Goal: Transaction & Acquisition: Subscribe to service/newsletter

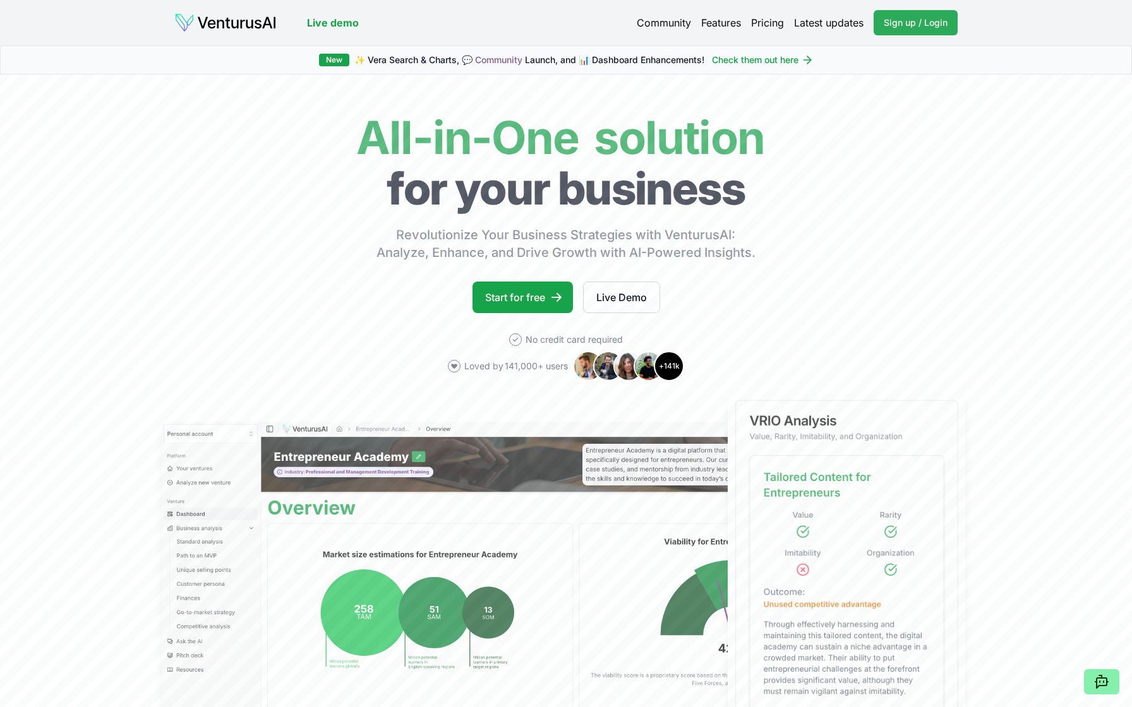
click at [912, 23] on span "Sign up / Login" at bounding box center [916, 22] width 64 height 13
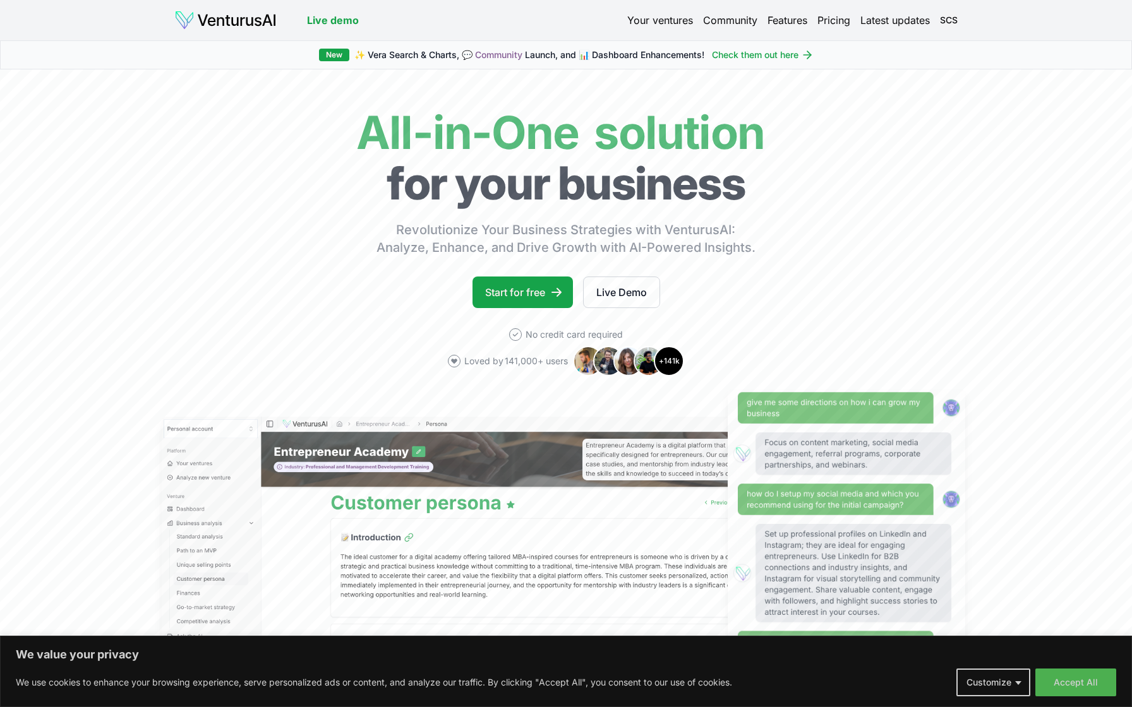
click at [752, 54] on link "Check them out here" at bounding box center [763, 55] width 102 height 13
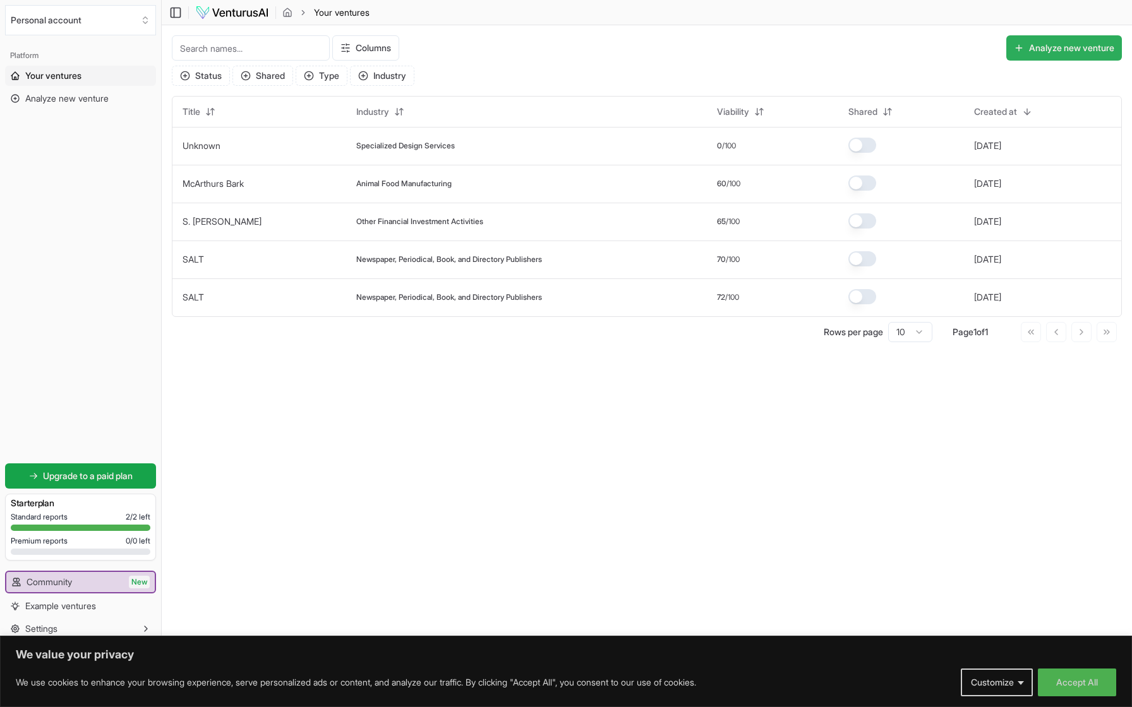
click at [1027, 47] on button "Analyze new venture" at bounding box center [1064, 47] width 116 height 25
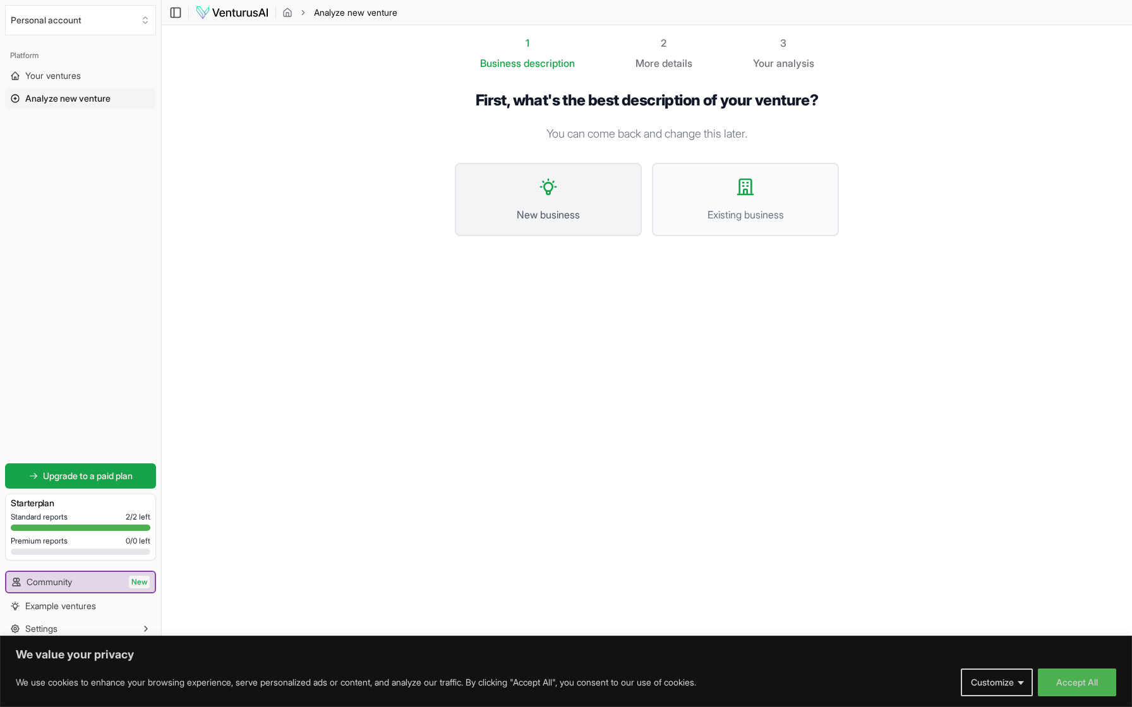
click at [560, 185] on button "New business" at bounding box center [548, 199] width 187 height 73
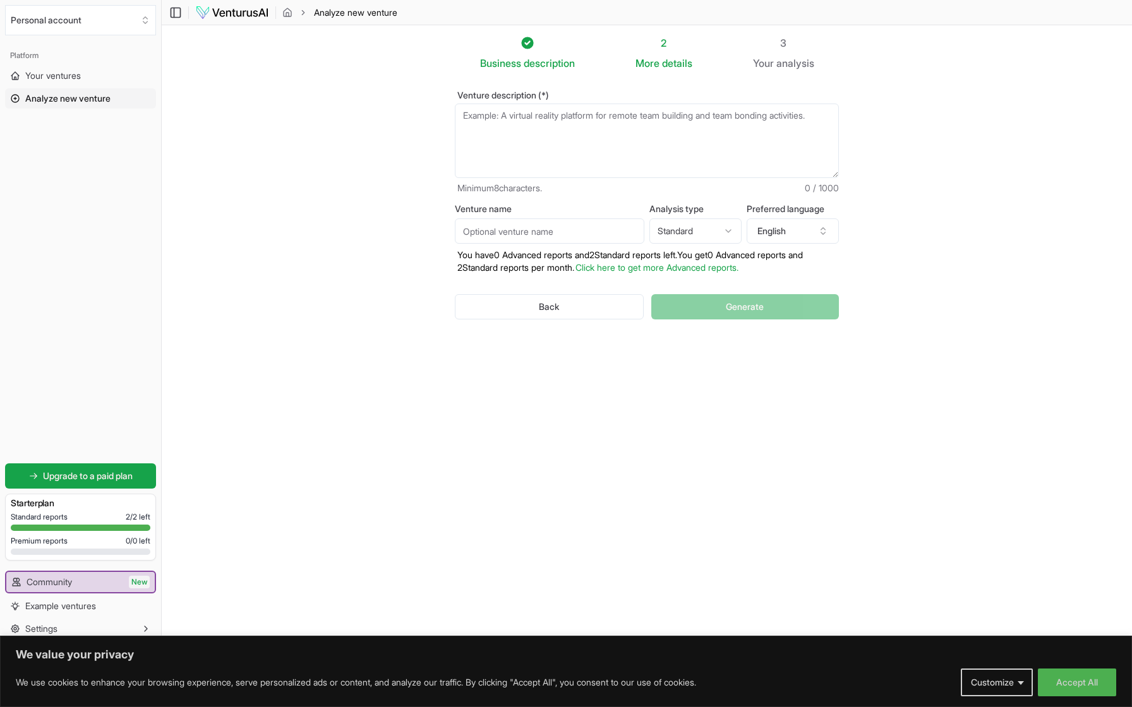
click at [518, 231] on input "Venture name" at bounding box center [550, 231] width 190 height 25
type input "The Collection Collective"
click at [726, 229] on html "We value your privacy We use cookies to enhance your browsing experience, serve…" at bounding box center [566, 353] width 1132 height 707
select select "advanced"
click at [479, 124] on textarea "Venture description (*)" at bounding box center [647, 141] width 384 height 75
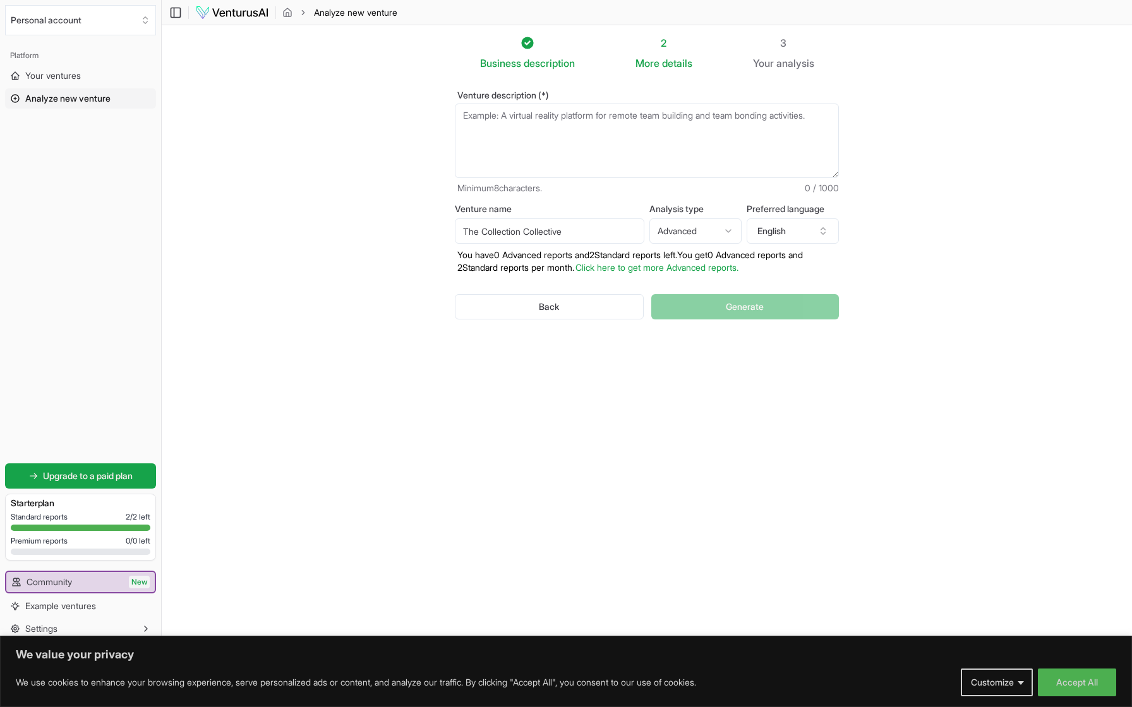
paste textarea "Provide comprehensive connection and community-building platforms across multip…"
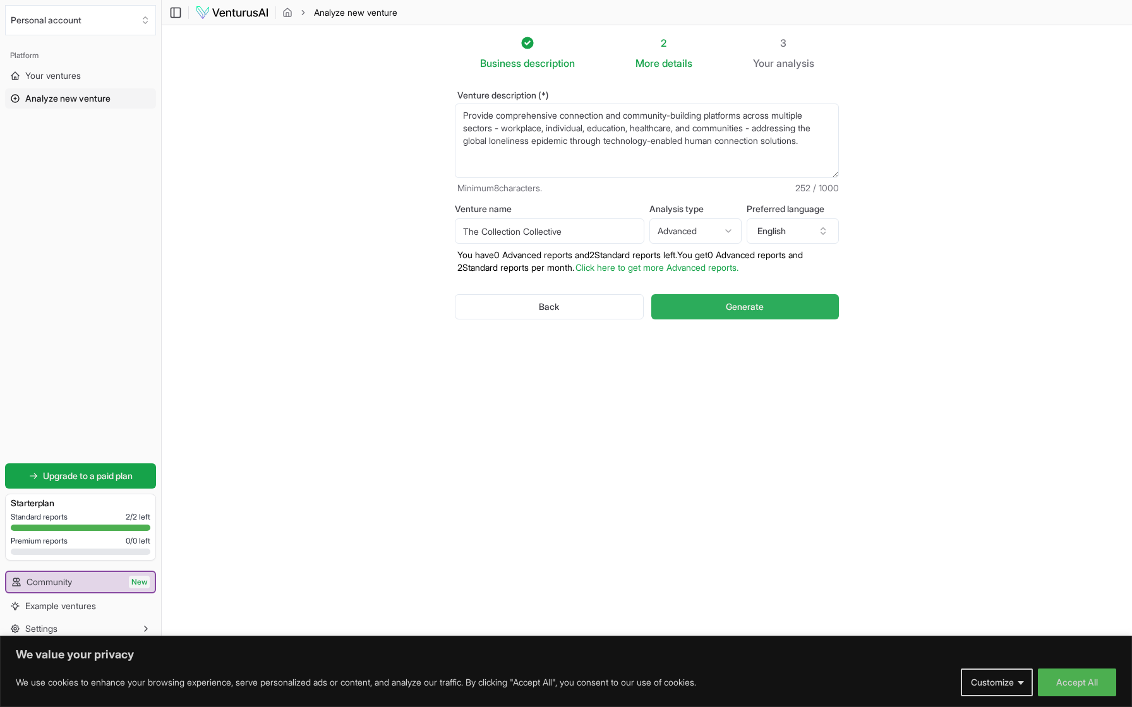
type textarea "Provide comprehensive connection and community-building platforms across multip…"
click at [730, 311] on span "Generate" at bounding box center [745, 307] width 38 height 13
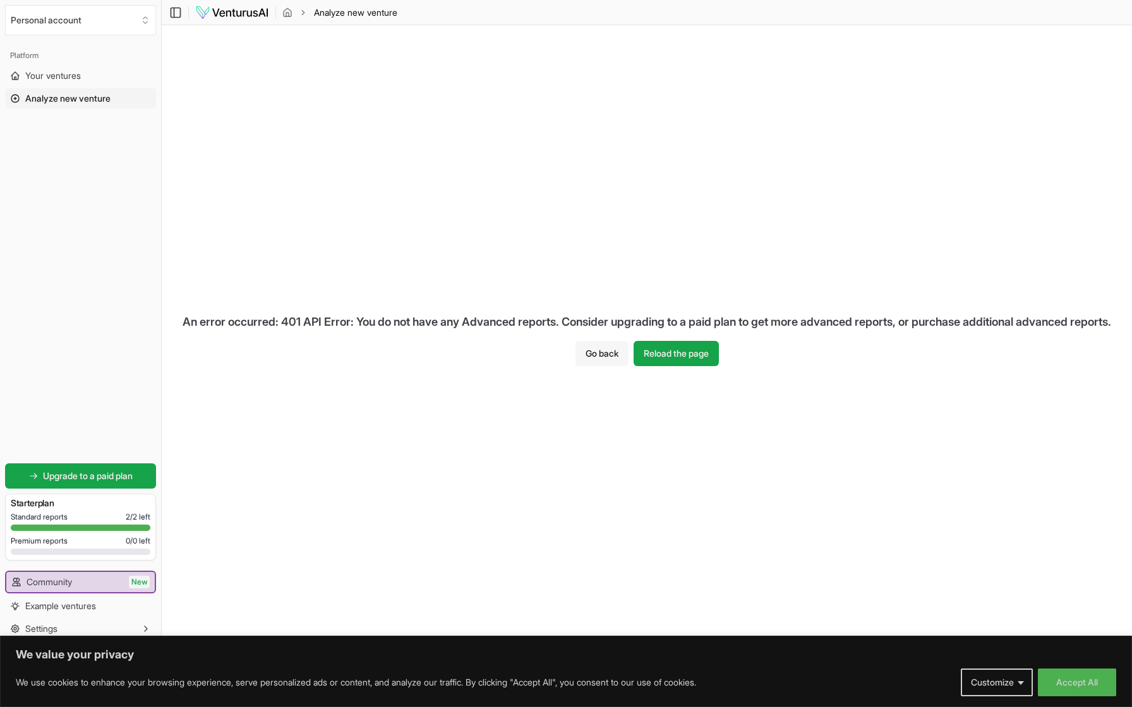
click at [594, 364] on button "Go back" at bounding box center [601, 353] width 53 height 25
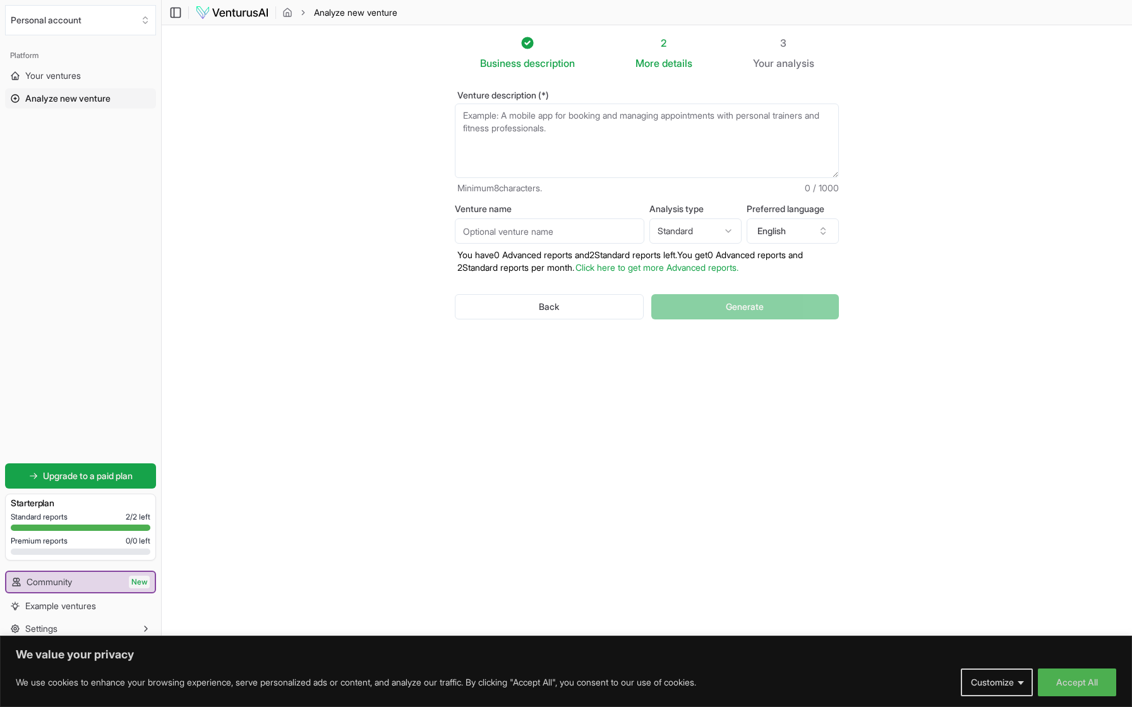
click at [658, 266] on link "Click here to get more Advanced reports." at bounding box center [656, 267] width 163 height 11
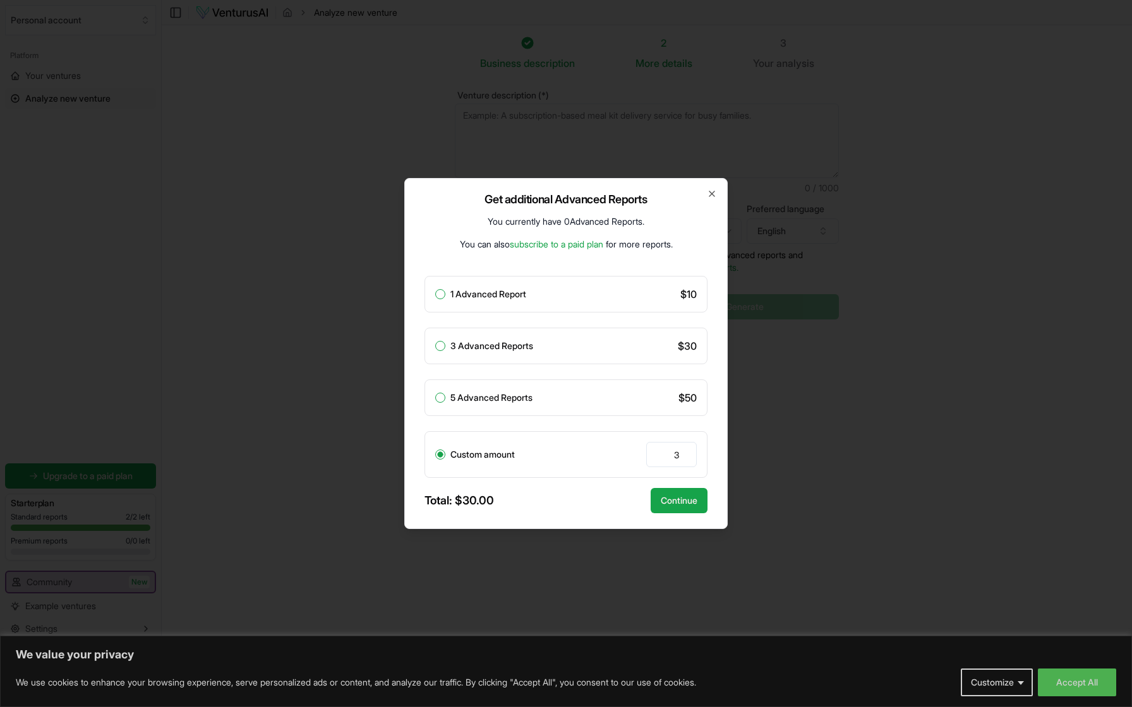
click at [442, 347] on button "3 Advanced Reports" at bounding box center [440, 346] width 10 height 10
radio input "true"
click at [672, 505] on button "Continue" at bounding box center [679, 500] width 57 height 25
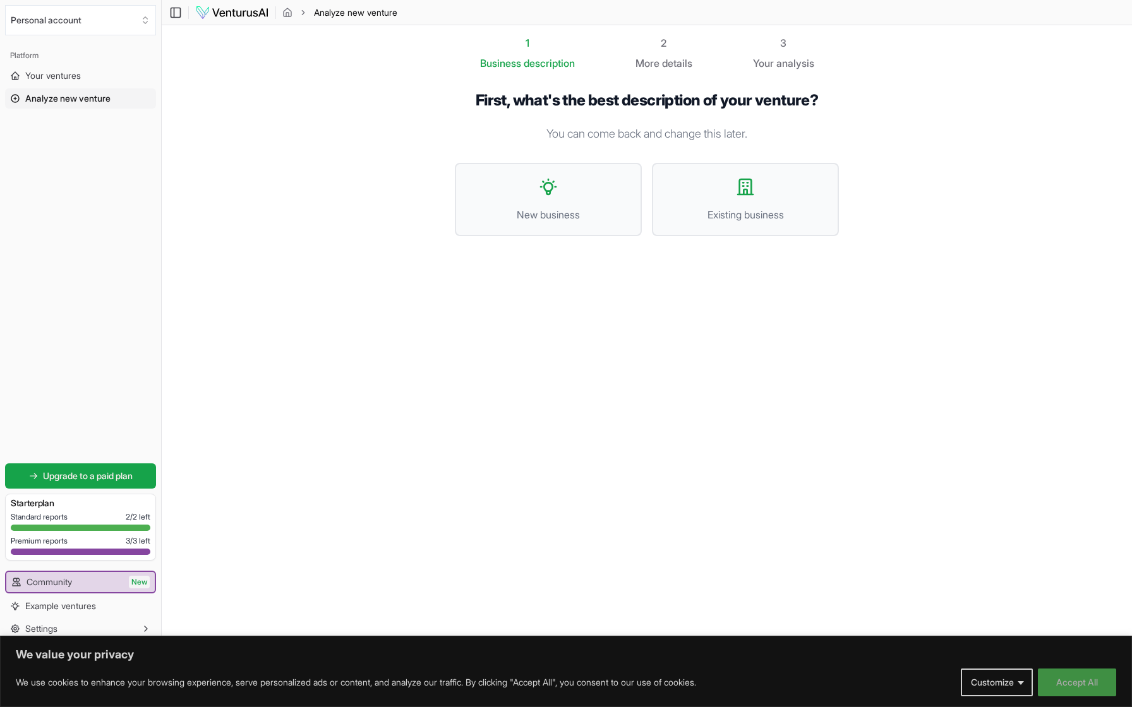
click at [1092, 686] on button "Accept All" at bounding box center [1077, 683] width 78 height 28
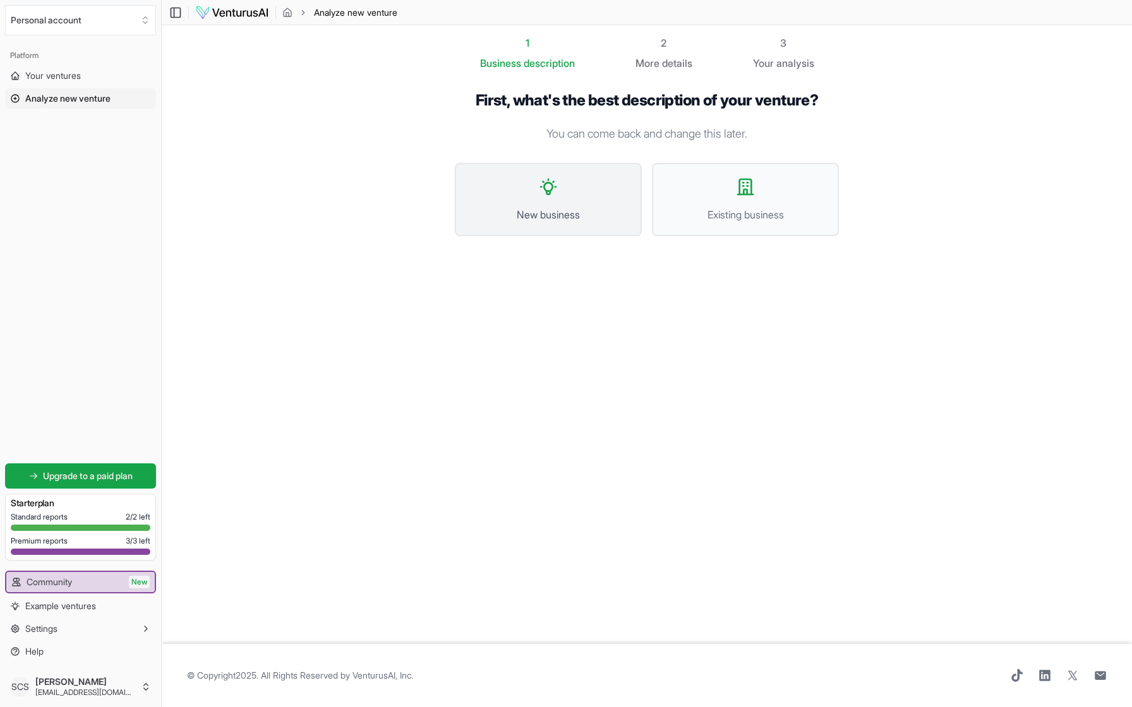
click at [578, 198] on button "New business" at bounding box center [548, 199] width 187 height 73
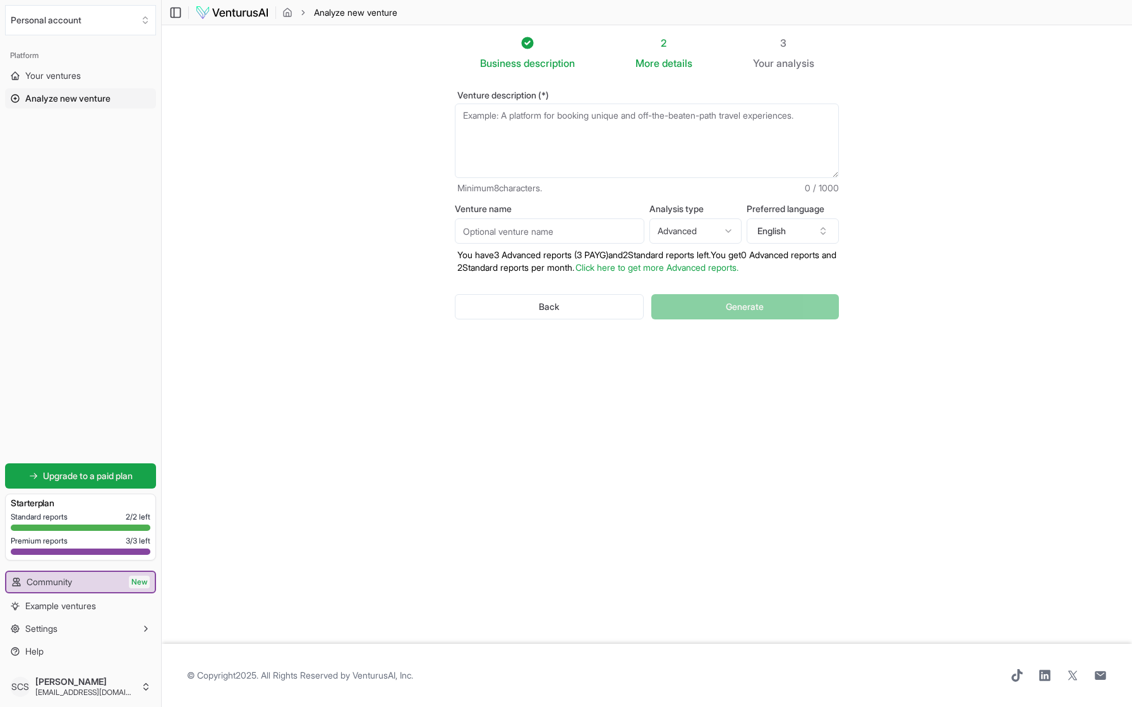
click at [506, 119] on textarea "Venture description (*)" at bounding box center [647, 141] width 384 height 75
paste textarea "Provide comprehensive connection and community-building platforms across multip…"
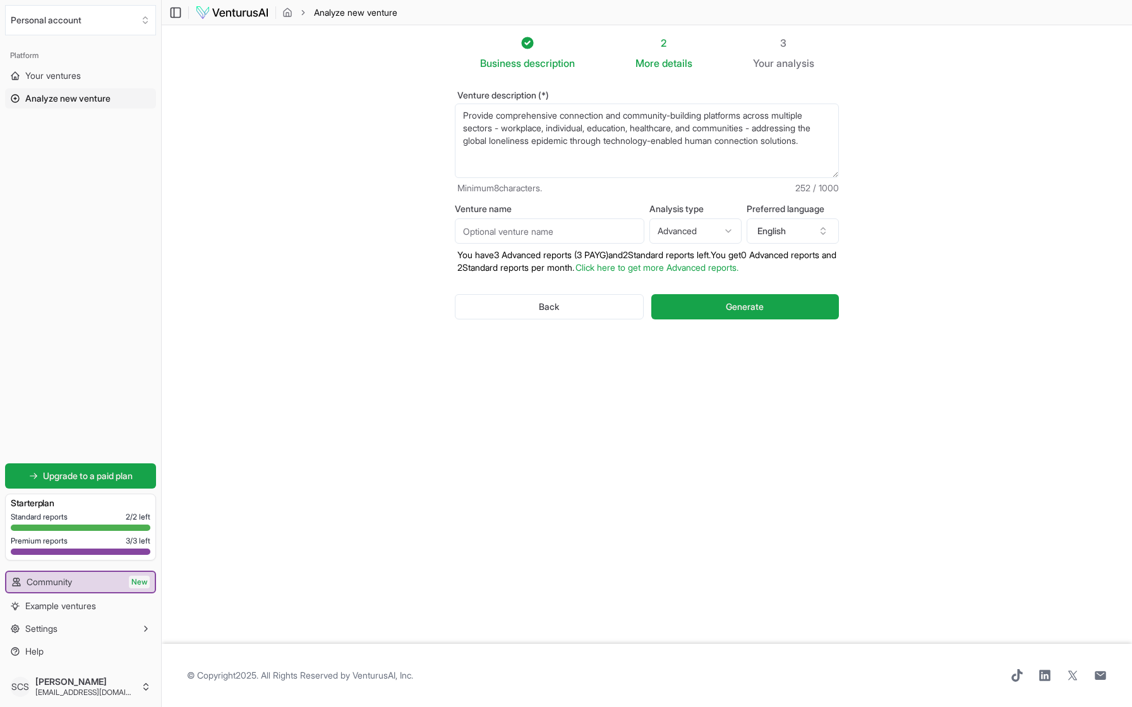
type textarea "Provide comprehensive connection and community-building platforms across multip…"
click at [568, 233] on input "Venture name" at bounding box center [550, 231] width 190 height 25
type input "The Connection Collective"
click at [749, 314] on button "Generate" at bounding box center [745, 306] width 188 height 25
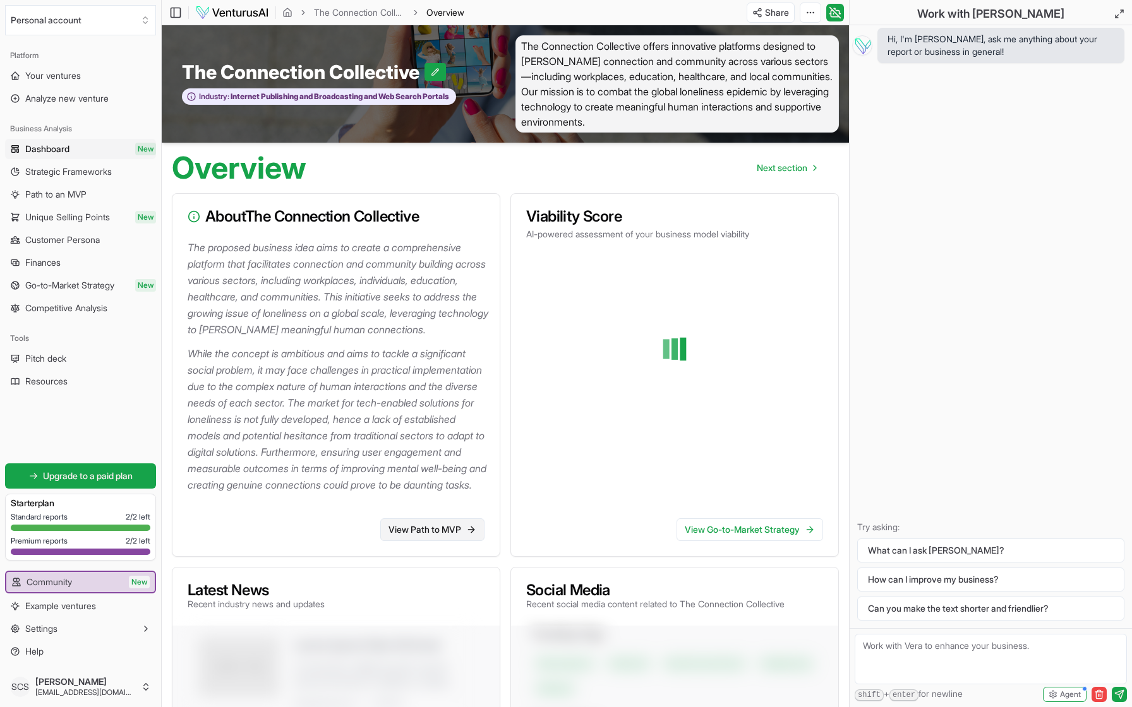
click at [447, 541] on link "View Path to MVP" at bounding box center [432, 530] width 104 height 23
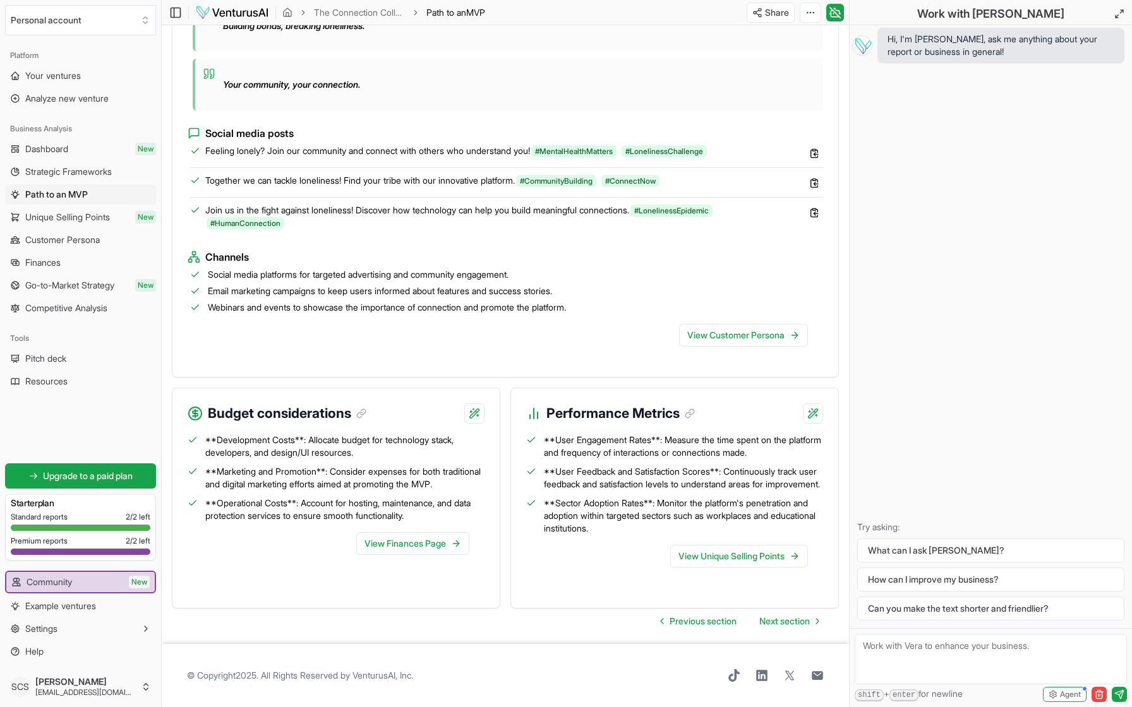
scroll to position [1231, 0]
click at [428, 539] on link "View Finances Page" at bounding box center [412, 544] width 113 height 23
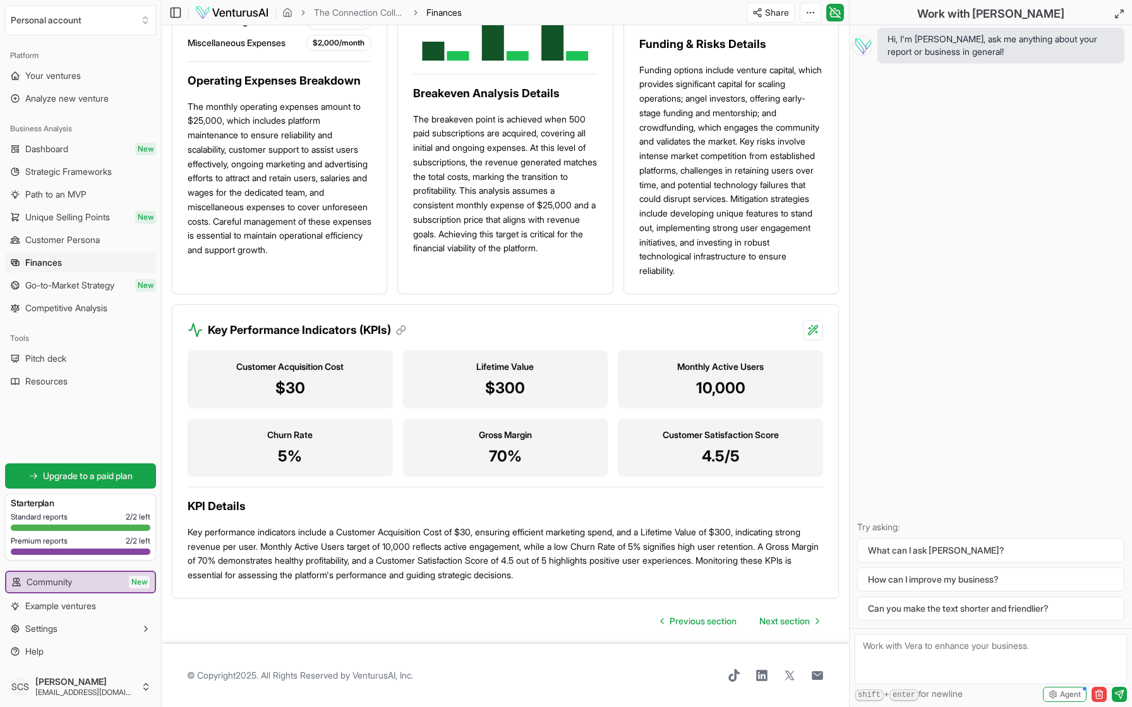
scroll to position [1112, 0]
click at [786, 618] on span "Next section" at bounding box center [784, 621] width 51 height 13
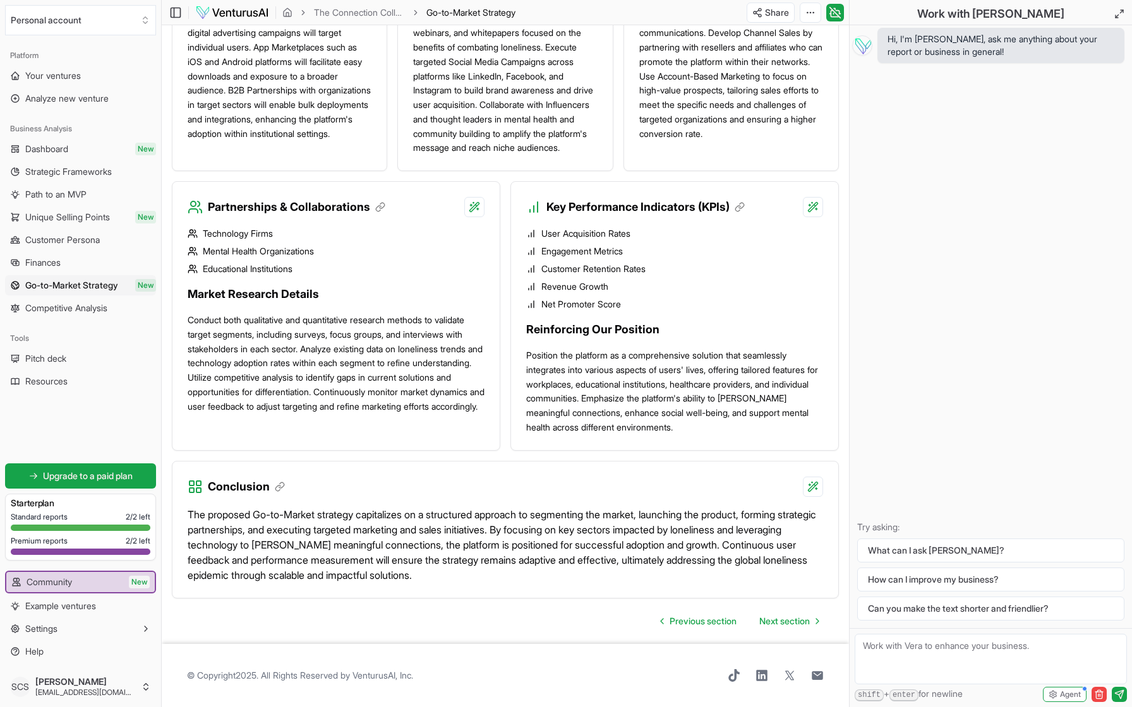
scroll to position [1224, 0]
click at [780, 625] on span "Next section" at bounding box center [784, 621] width 51 height 13
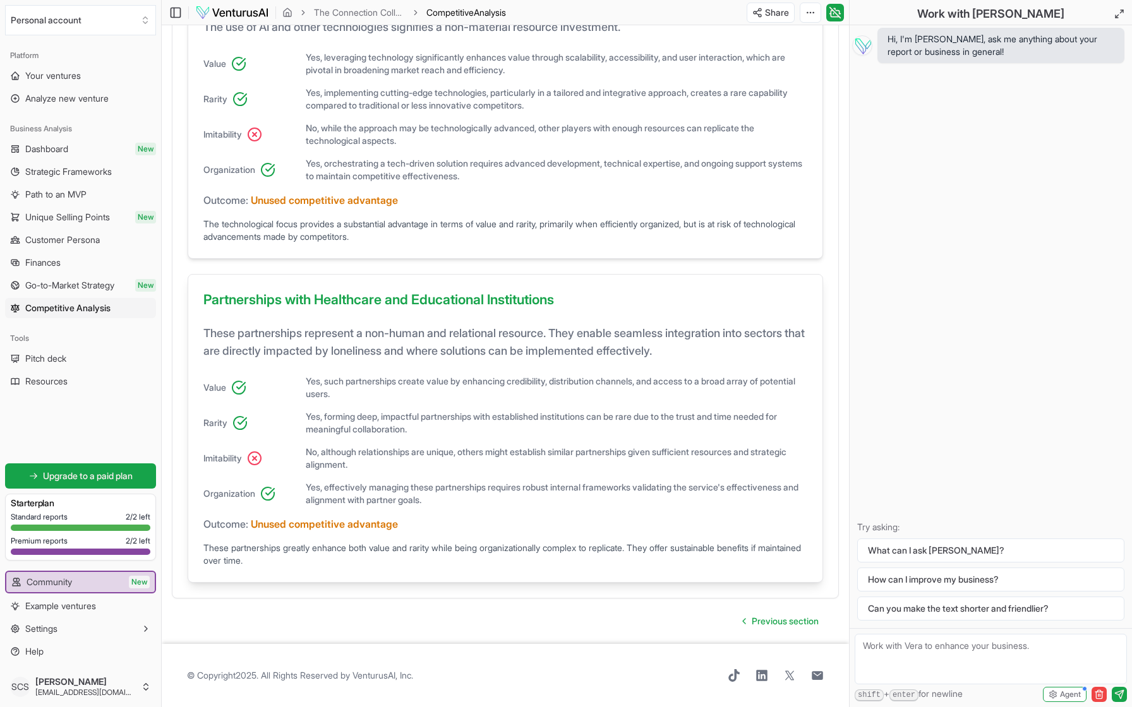
scroll to position [819, 0]
click at [928, 580] on button "How can I improve my business?" at bounding box center [990, 580] width 267 height 24
click at [62, 306] on span "Competitive Analysis" at bounding box center [67, 308] width 85 height 13
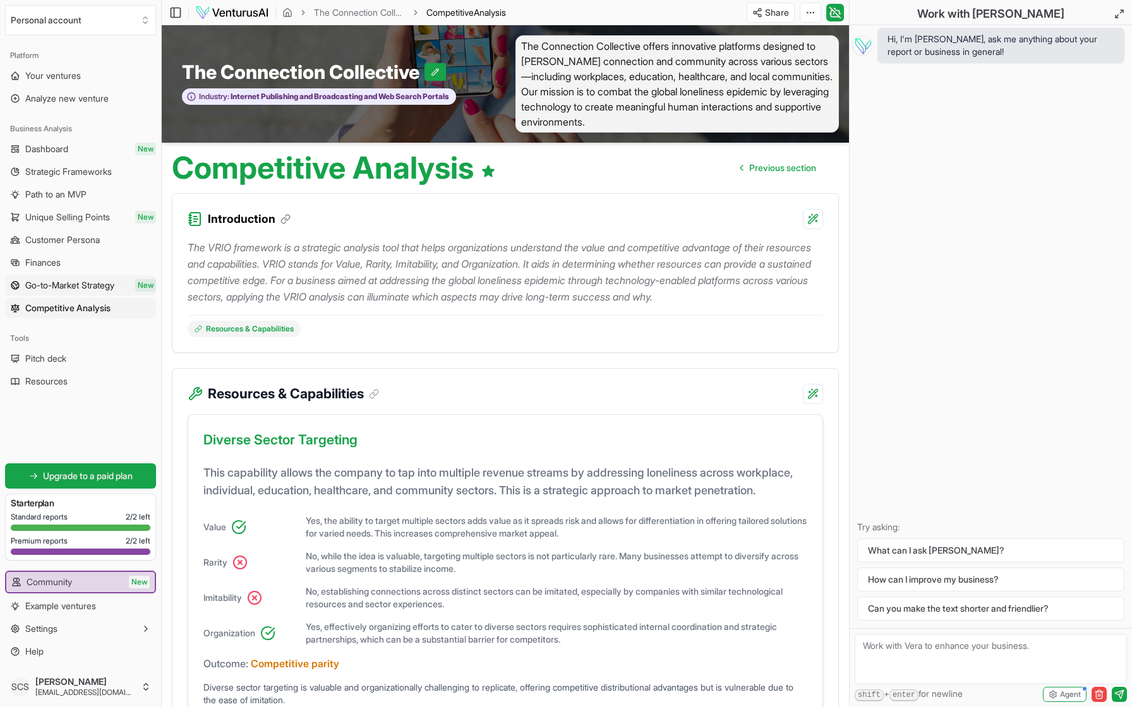
click at [71, 286] on span "Go-to-Market Strategy" at bounding box center [69, 285] width 89 height 13
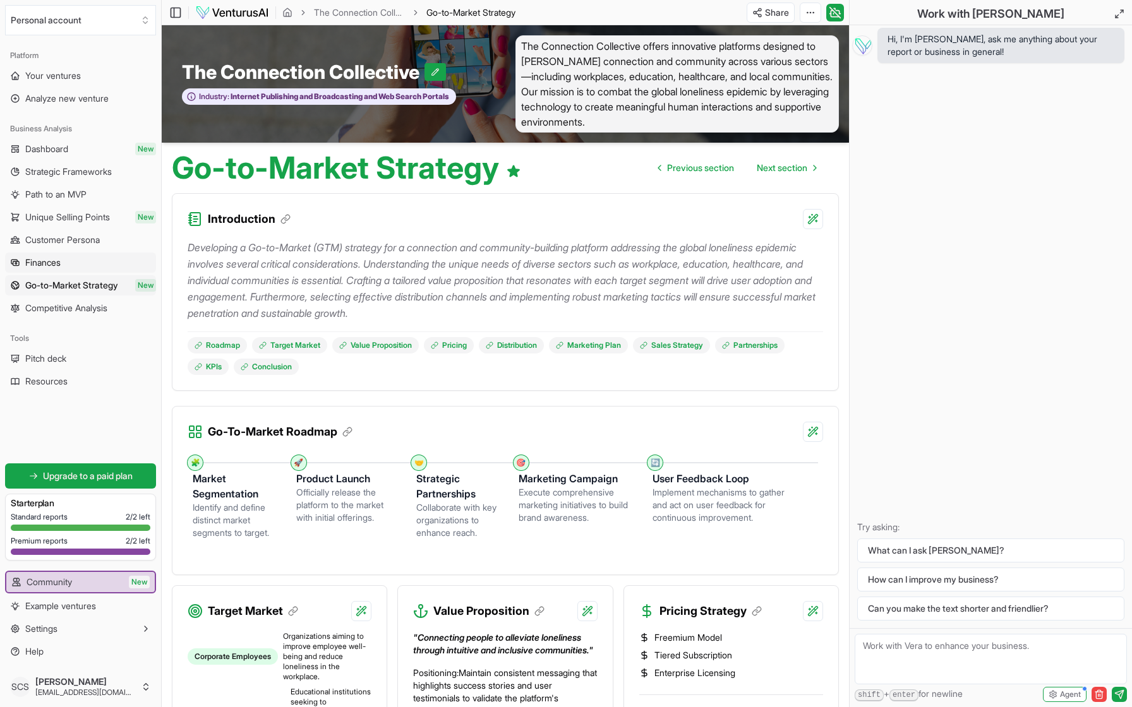
click at [65, 267] on link "Finances" at bounding box center [80, 263] width 151 height 20
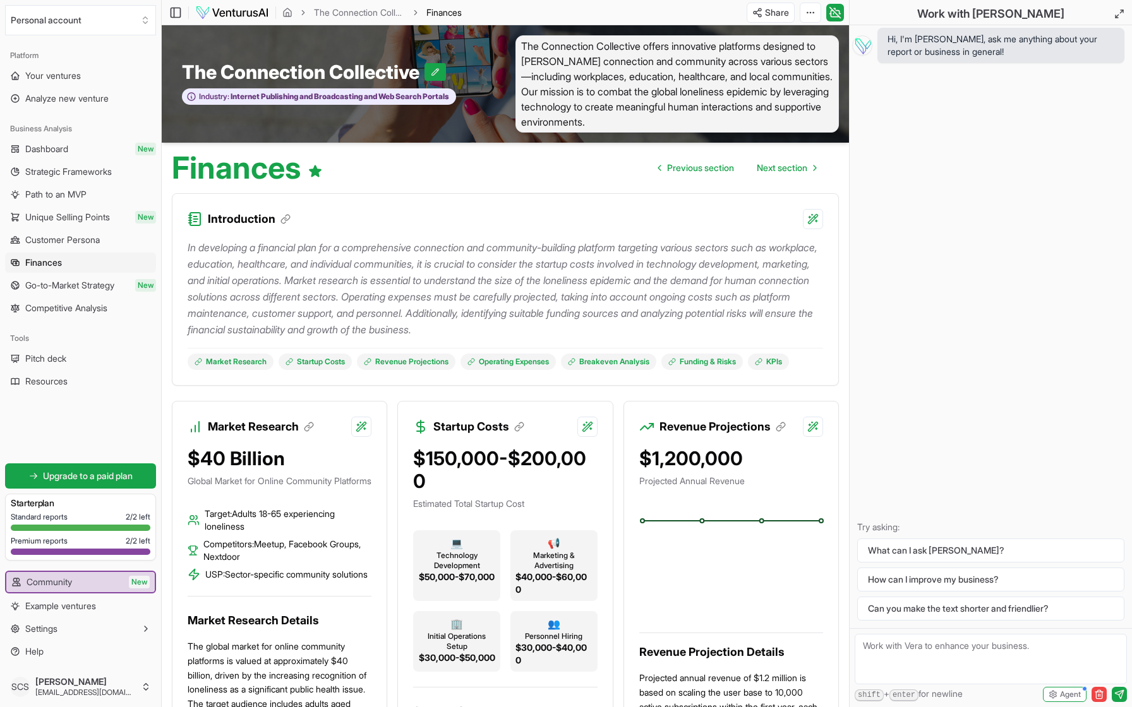
click at [55, 152] on span "Dashboard" at bounding box center [46, 149] width 43 height 13
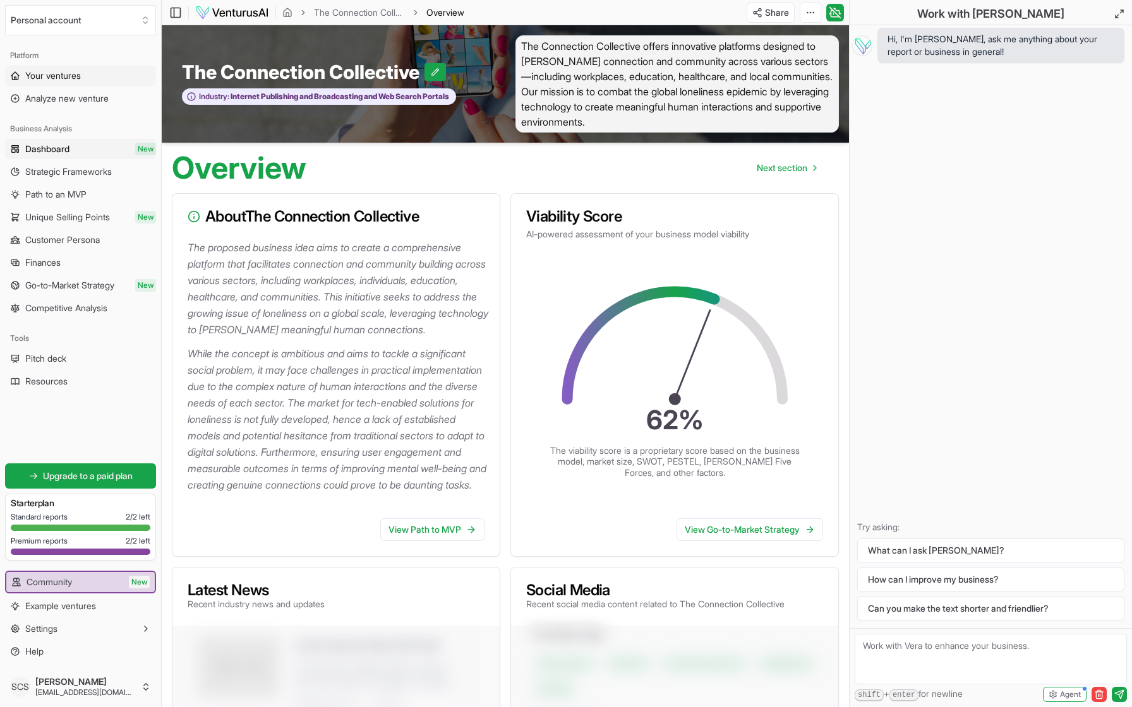
click at [58, 75] on span "Your ventures" at bounding box center [53, 75] width 56 height 13
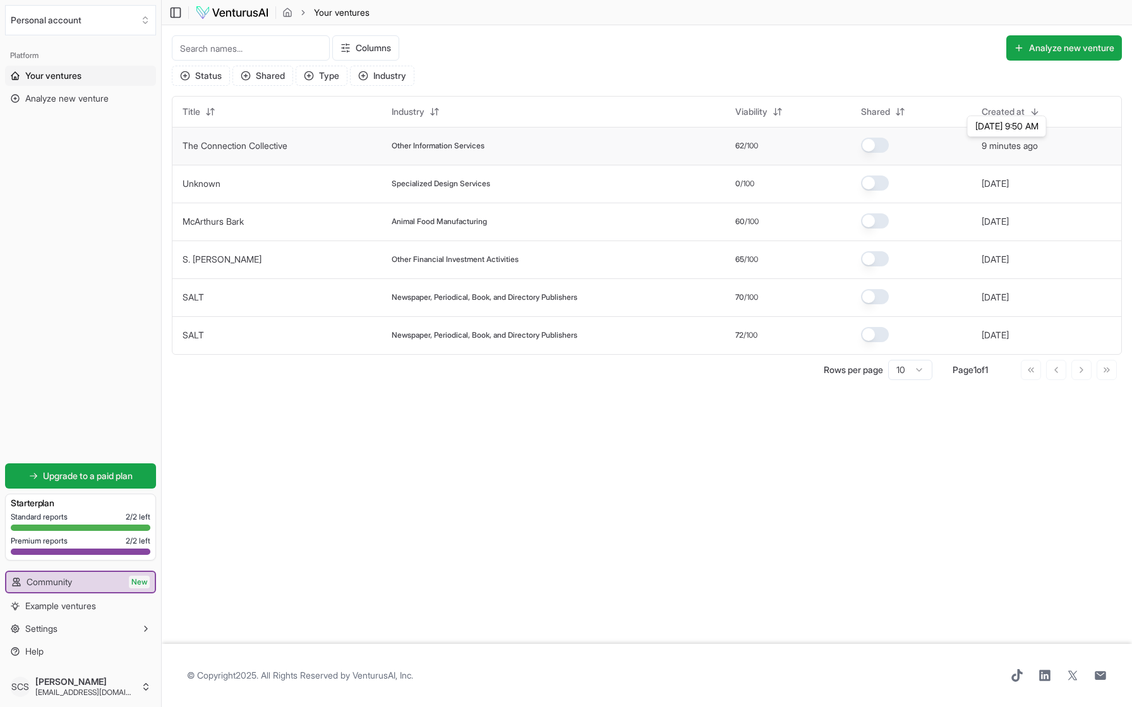
click at [1020, 148] on button "9 minutes ago" at bounding box center [1010, 146] width 56 height 13
click at [268, 143] on link "The Connection Collective" at bounding box center [235, 145] width 105 height 11
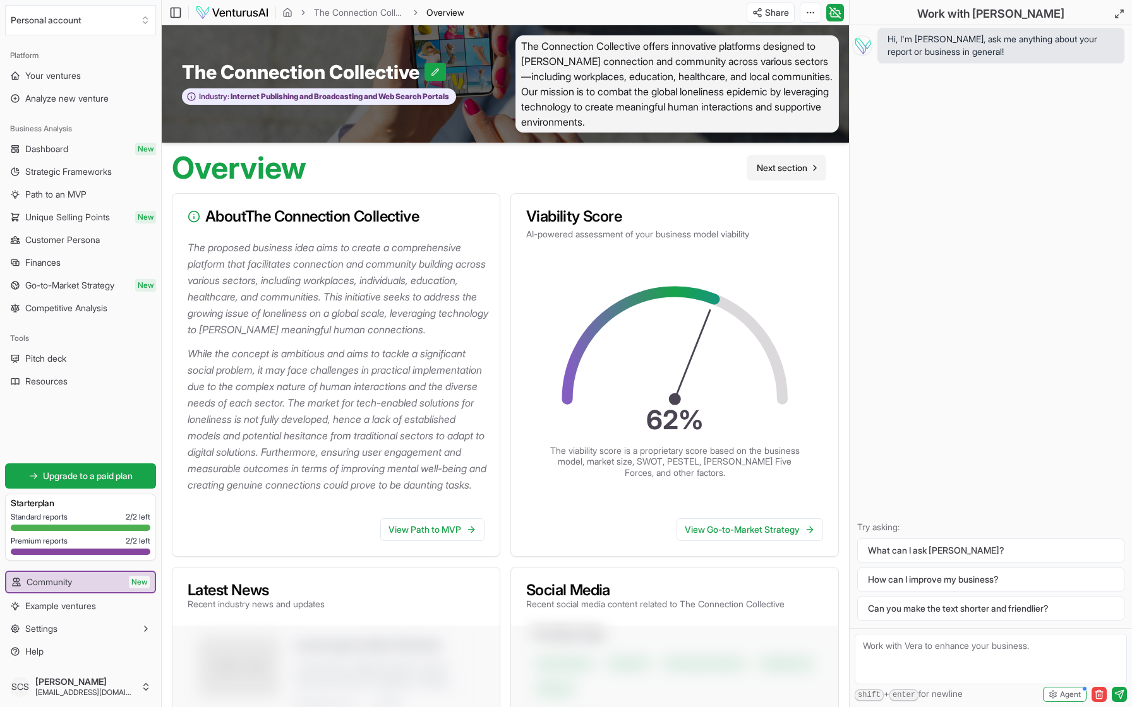
click at [790, 171] on span "Next section" at bounding box center [782, 168] width 51 height 13
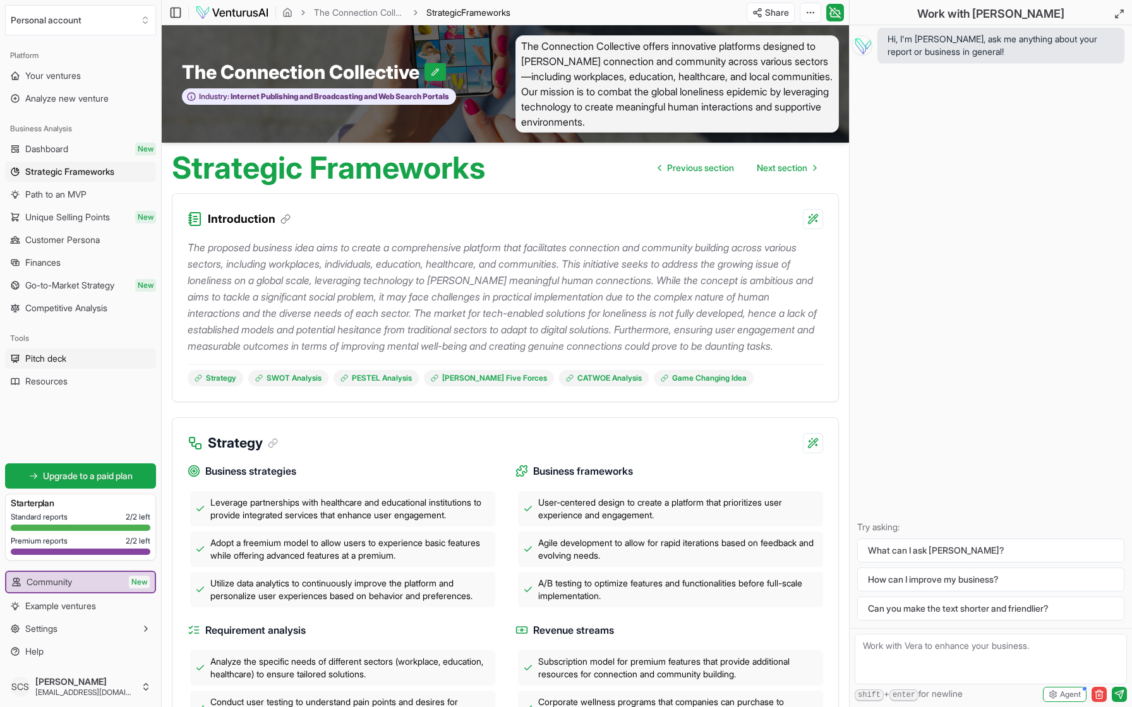
click at [41, 352] on span "Pitch deck" at bounding box center [45, 358] width 41 height 13
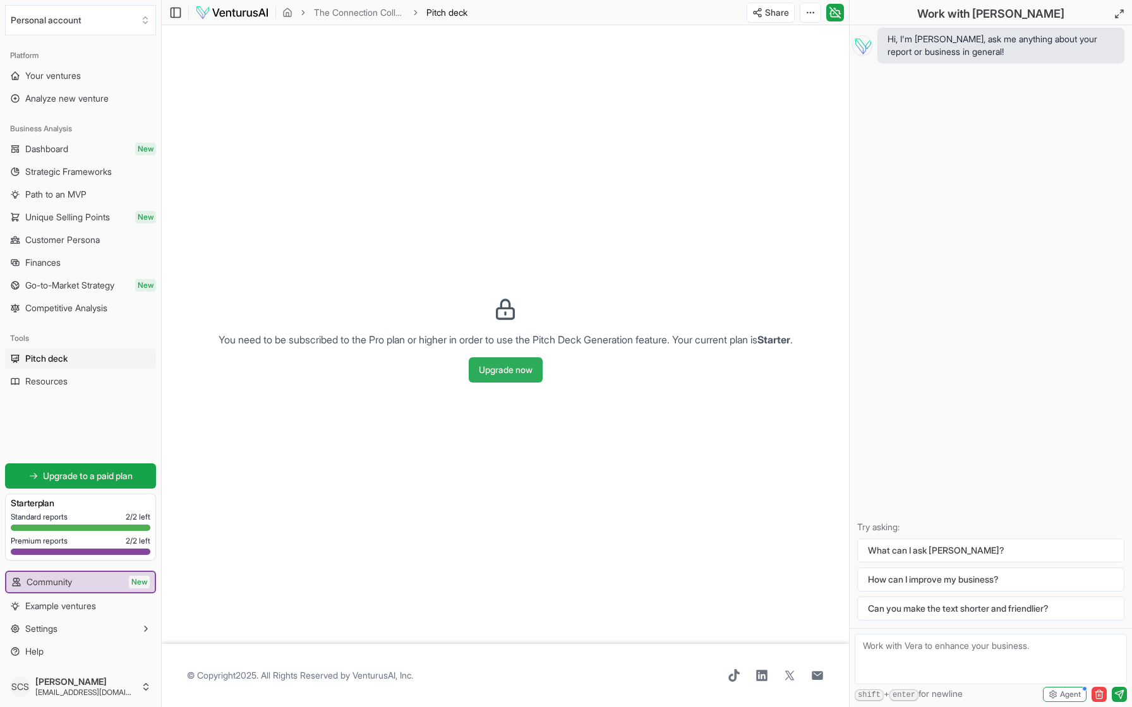
click at [513, 368] on button "Upgrade now" at bounding box center [506, 370] width 74 height 25
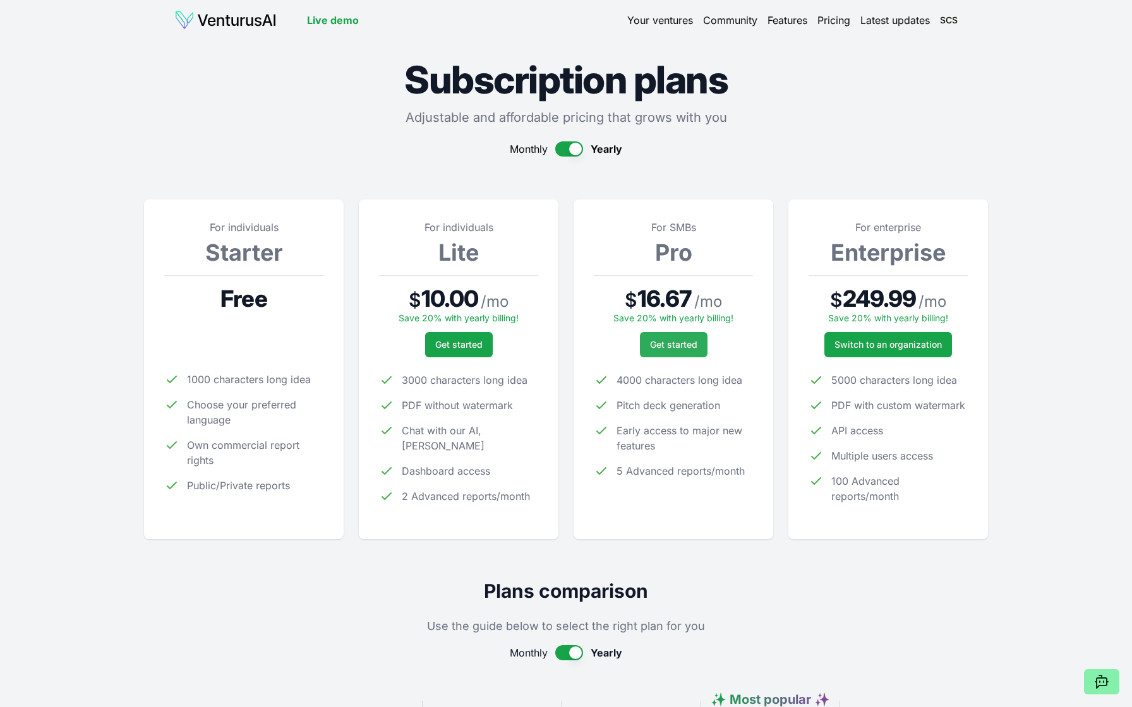
click at [663, 347] on span "Get started" at bounding box center [673, 345] width 47 height 13
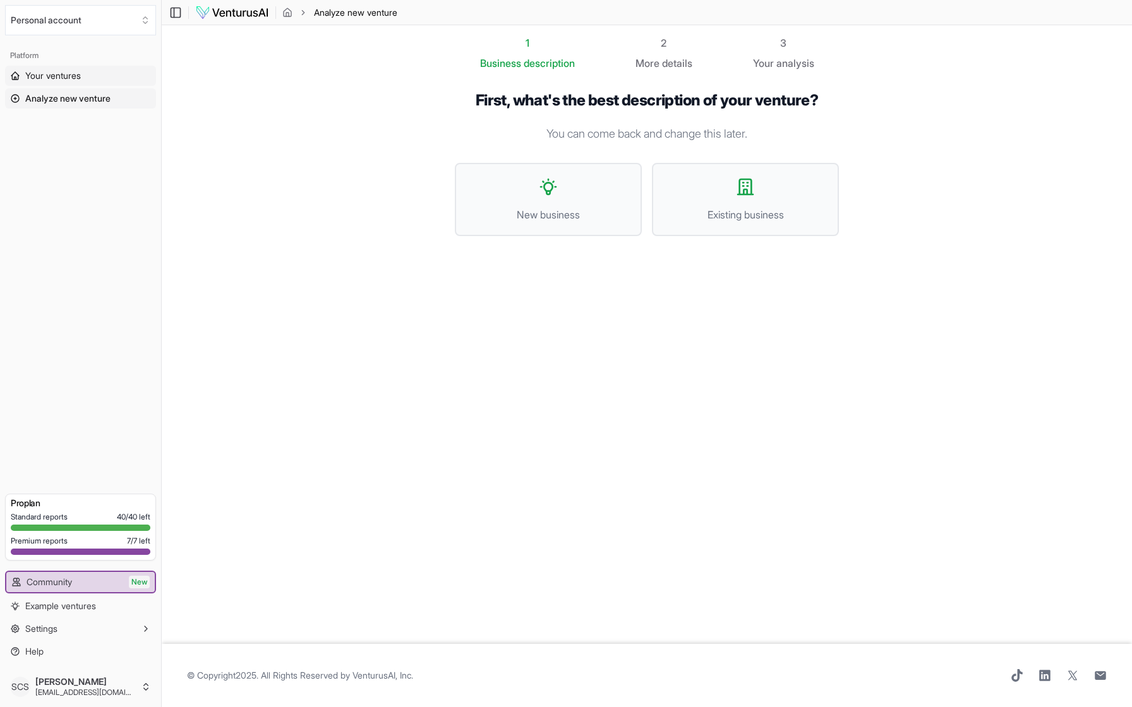
click at [56, 69] on link "Your ventures" at bounding box center [80, 76] width 151 height 20
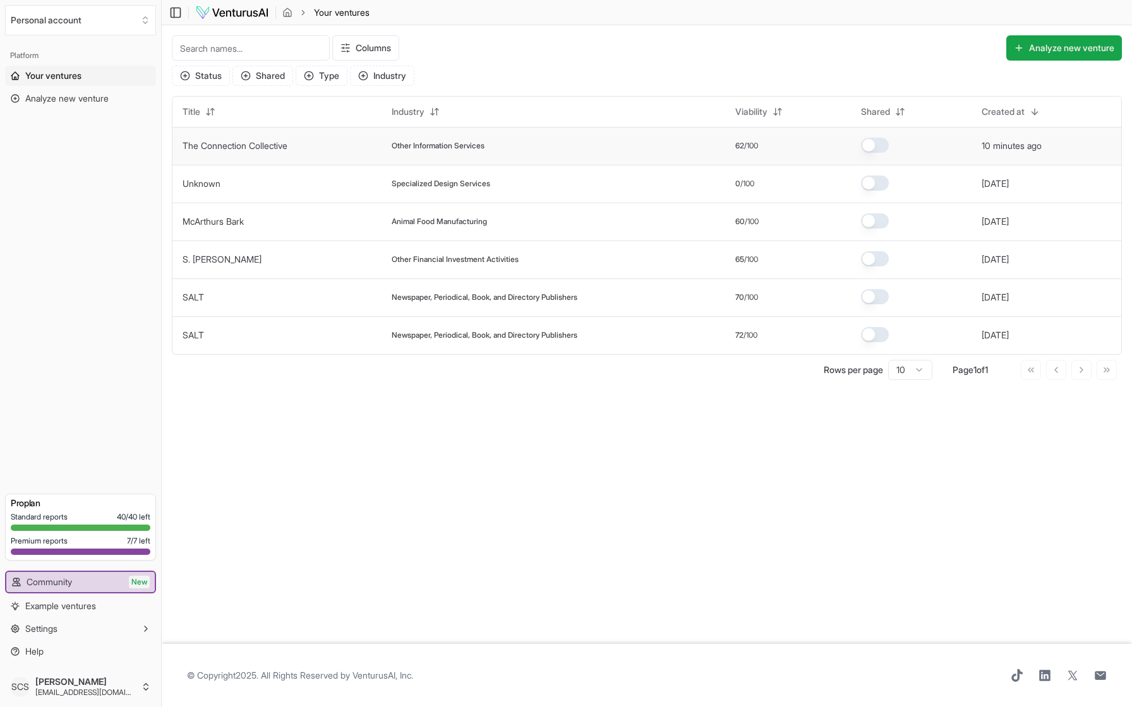
click at [438, 138] on td "Other Information Services" at bounding box center [554, 146] width 344 height 38
click at [433, 148] on span "Other Information Services" at bounding box center [438, 146] width 93 height 10
click at [229, 147] on link "The Connection Collective" at bounding box center [235, 145] width 105 height 11
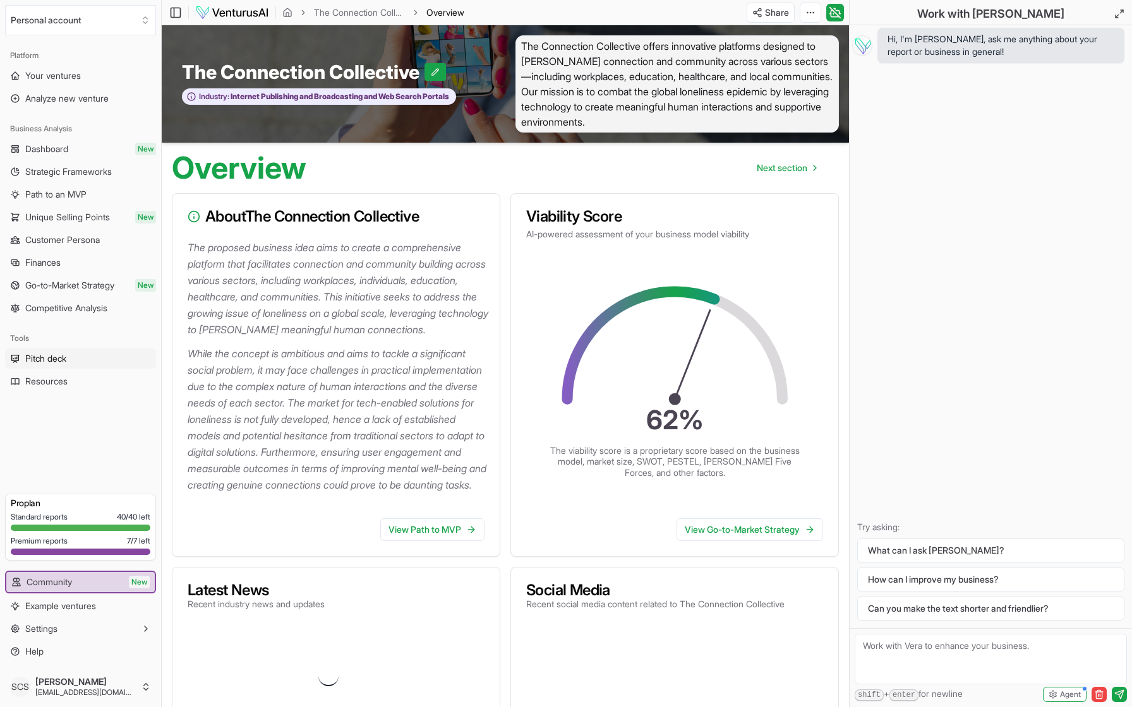
click at [51, 352] on span "Pitch deck" at bounding box center [45, 358] width 41 height 13
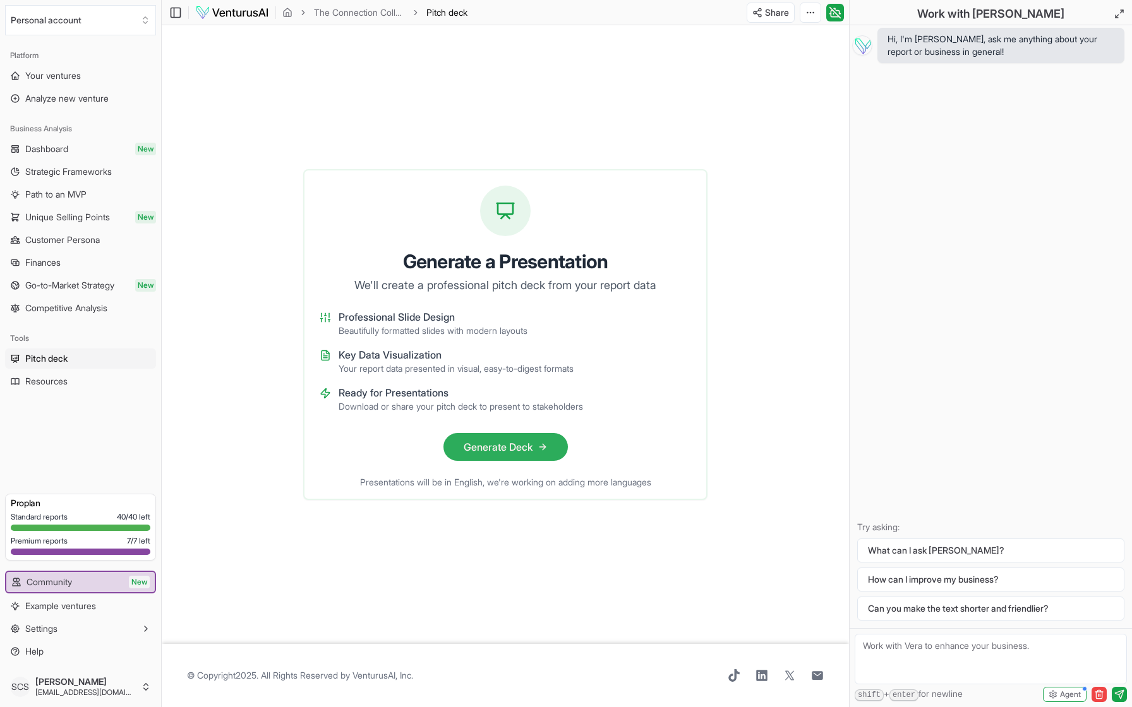
click at [508, 448] on button "Generate Deck" at bounding box center [505, 447] width 124 height 28
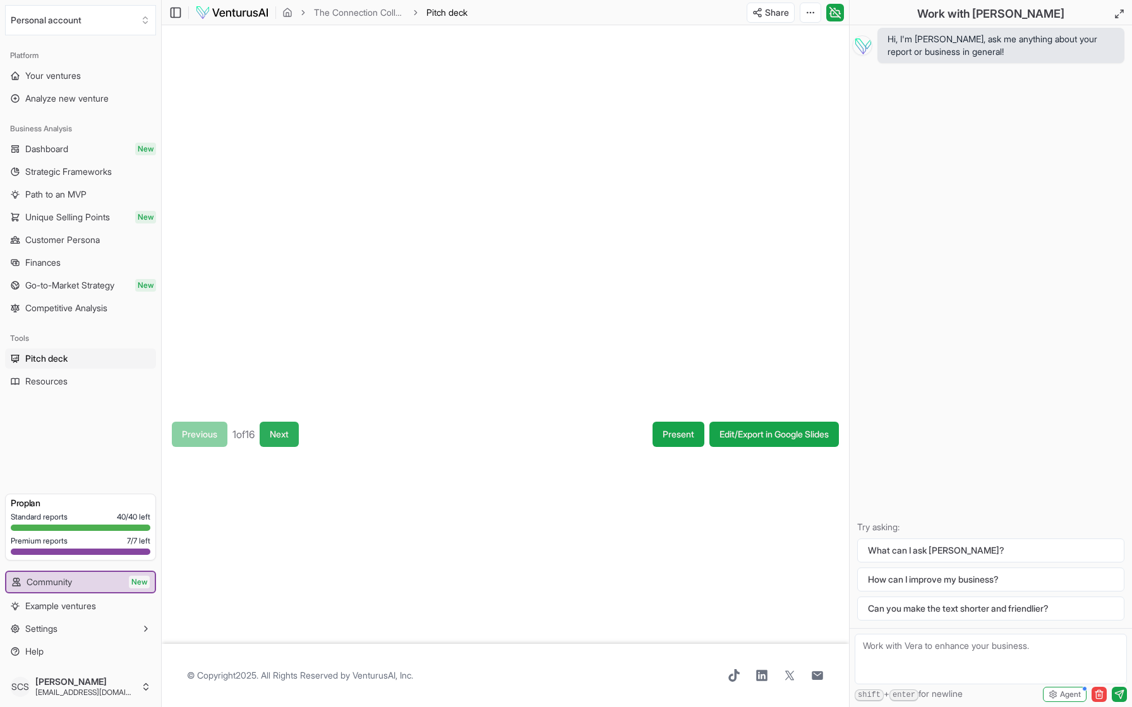
click at [294, 436] on button "Next" at bounding box center [279, 434] width 39 height 25
click at [294, 436] on button "Next" at bounding box center [281, 434] width 39 height 25
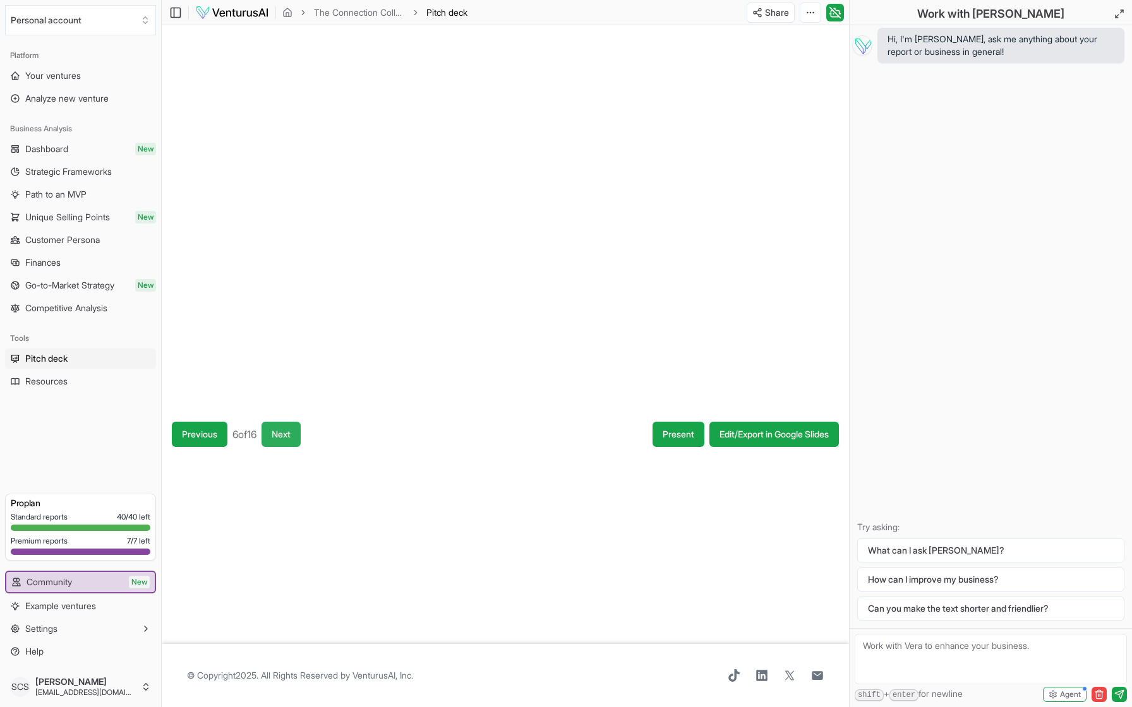
click at [294, 436] on button "Next" at bounding box center [281, 434] width 39 height 25
click at [294, 436] on button "Next" at bounding box center [279, 434] width 39 height 25
click at [294, 436] on button "Next" at bounding box center [281, 434] width 39 height 25
click at [294, 436] on button "Next" at bounding box center [285, 434] width 39 height 25
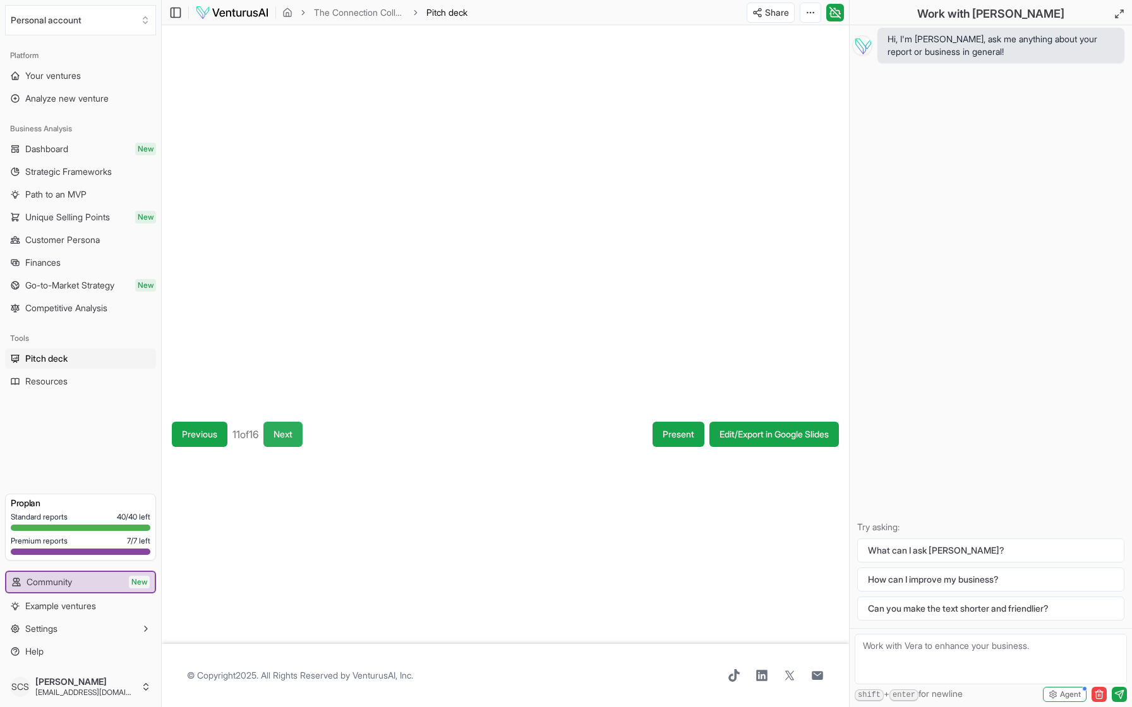
click at [294, 436] on button "Next" at bounding box center [282, 434] width 39 height 25
click at [294, 436] on button "Next" at bounding box center [284, 434] width 39 height 25
click at [294, 436] on button "Next" at bounding box center [285, 434] width 39 height 25
click at [294, 436] on button "Next" at bounding box center [284, 434] width 39 height 25
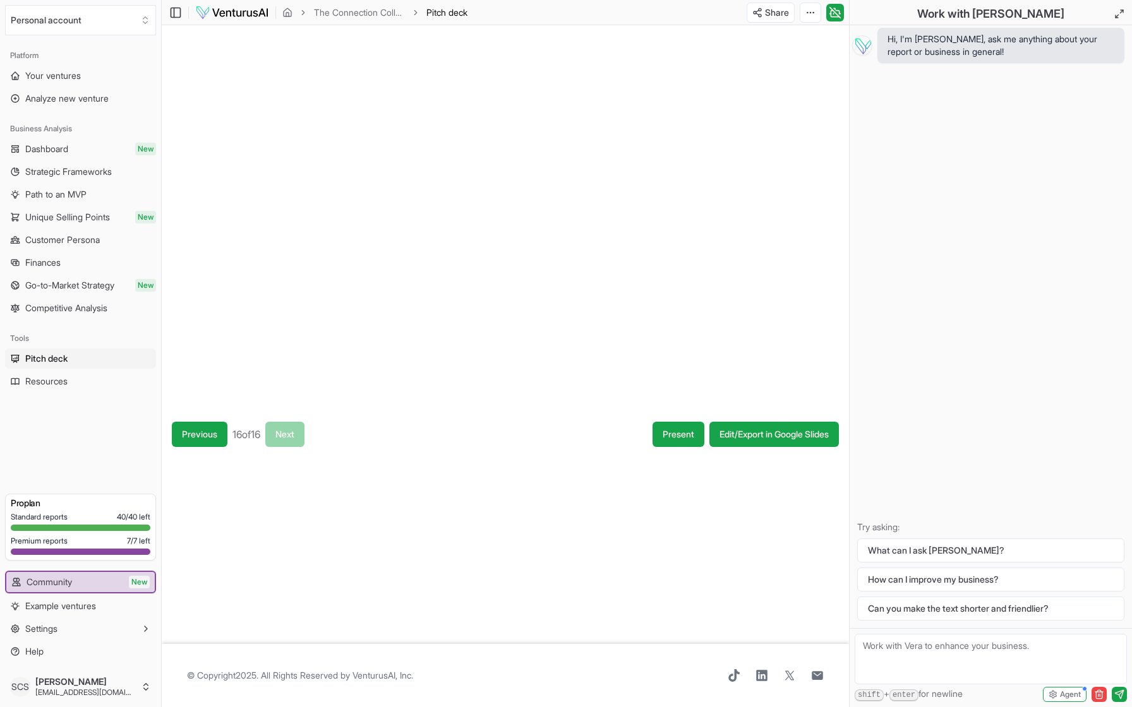
click at [294, 436] on div "Previous 16 of 16 Next" at bounding box center [238, 434] width 133 height 25
click at [731, 540] on div "Previous 16 of 16 Next Present Edit/Export in Google Slides" at bounding box center [505, 528] width 687 height 232
click at [889, 647] on textarea at bounding box center [991, 659] width 272 height 51
type textarea "Where can I add additional information already strategized regarding The Connec…"
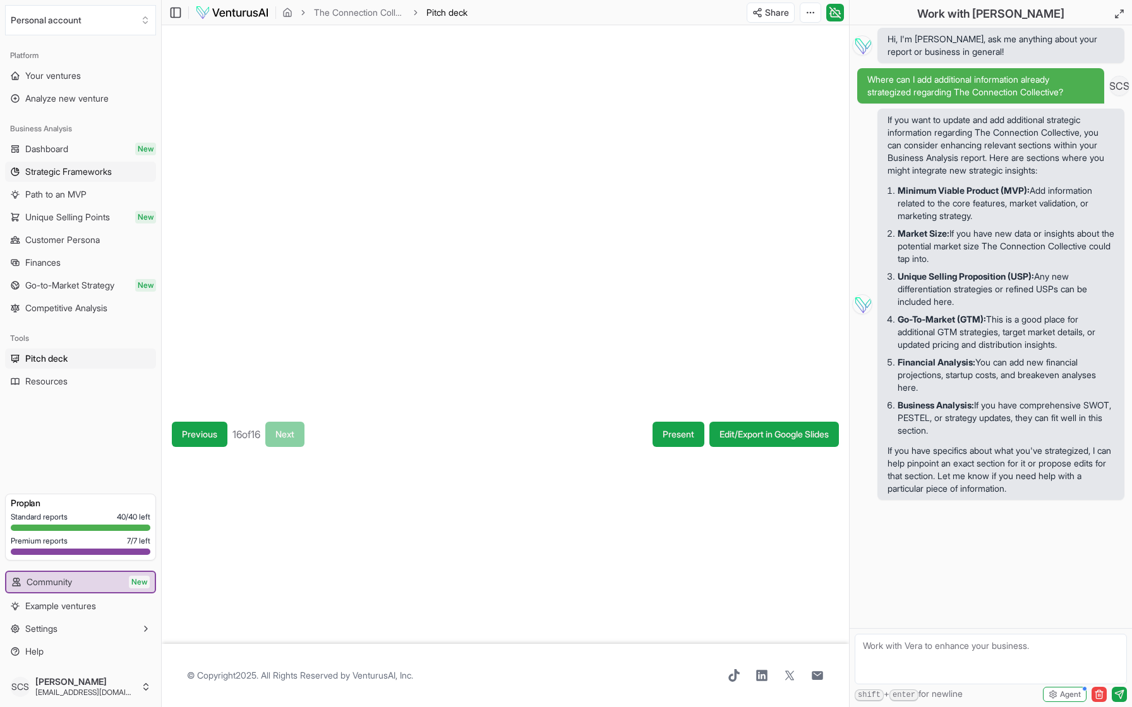
click at [62, 168] on span "Strategic Frameworks" at bounding box center [68, 172] width 87 height 13
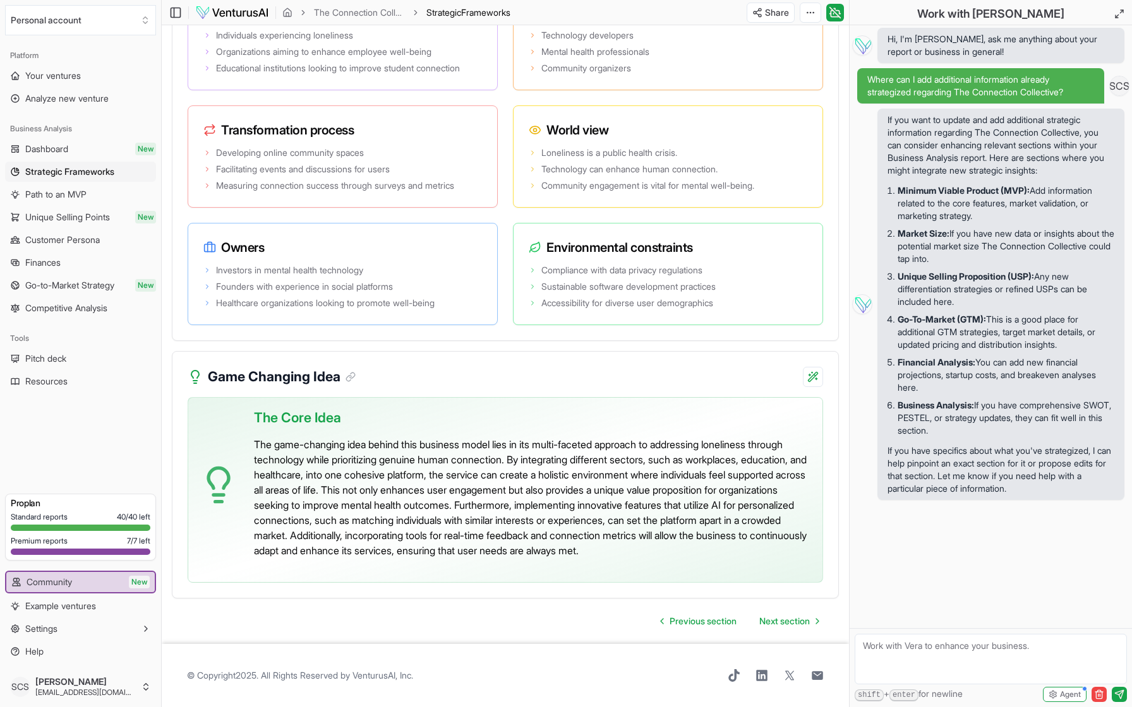
scroll to position [2507, 0]
click at [62, 212] on span "Unique Selling Points" at bounding box center [67, 217] width 85 height 13
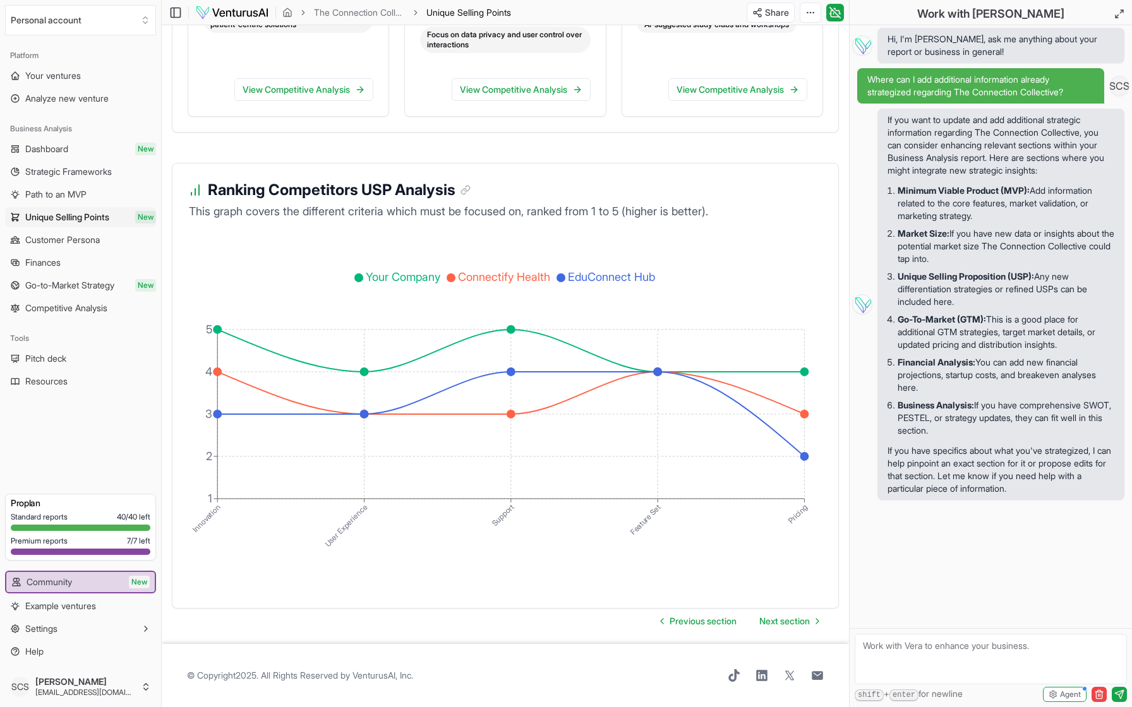
scroll to position [2140, 0]
click at [93, 239] on span "Customer Persona" at bounding box center [62, 240] width 75 height 13
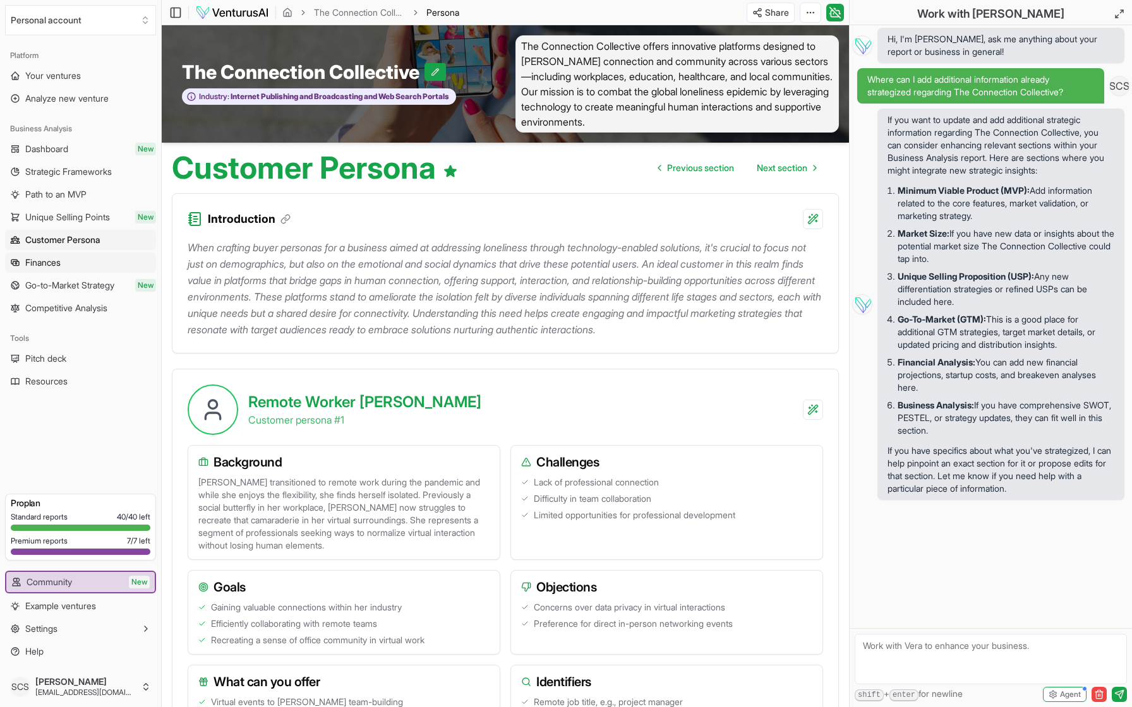
click at [44, 262] on span "Finances" at bounding box center [42, 262] width 35 height 13
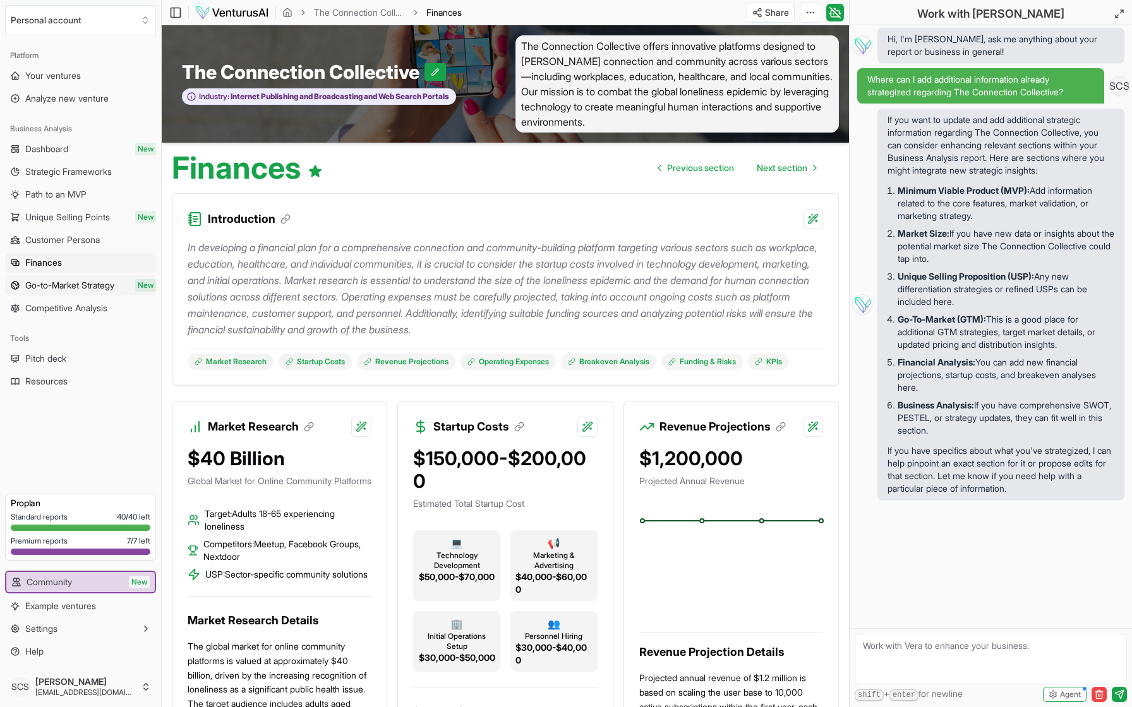
click at [40, 282] on span "Go-to-Market Strategy" at bounding box center [69, 285] width 89 height 13
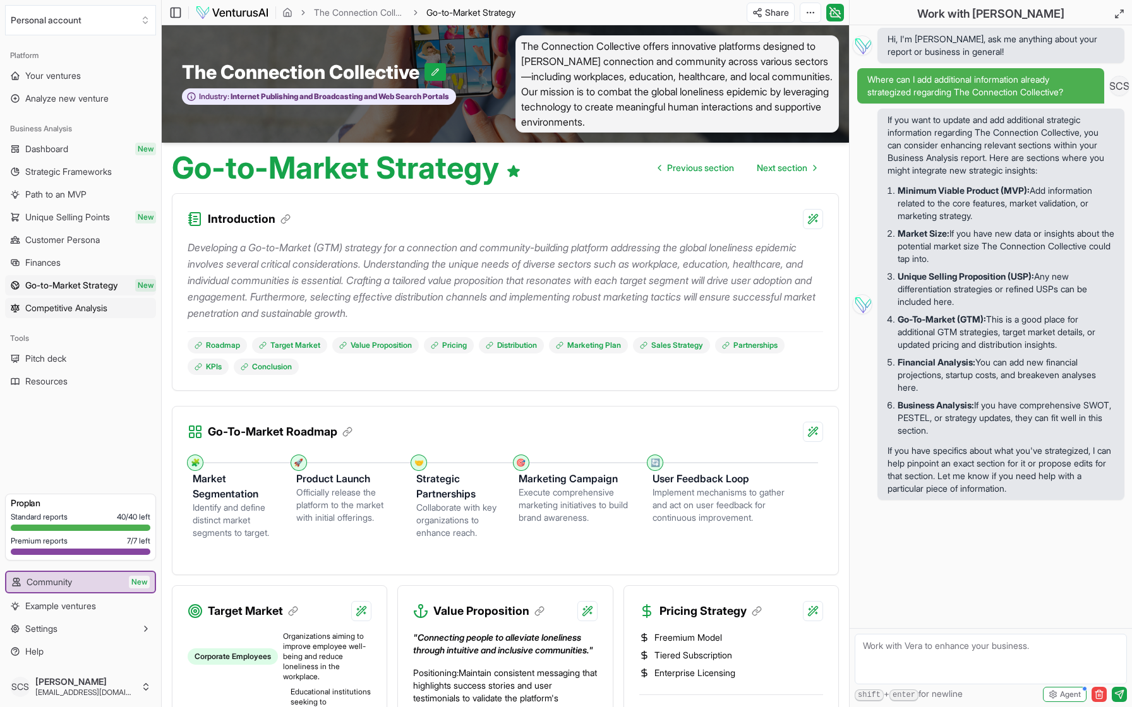
click at [29, 310] on span "Competitive Analysis" at bounding box center [66, 308] width 82 height 13
